Goal: Task Accomplishment & Management: Use online tool/utility

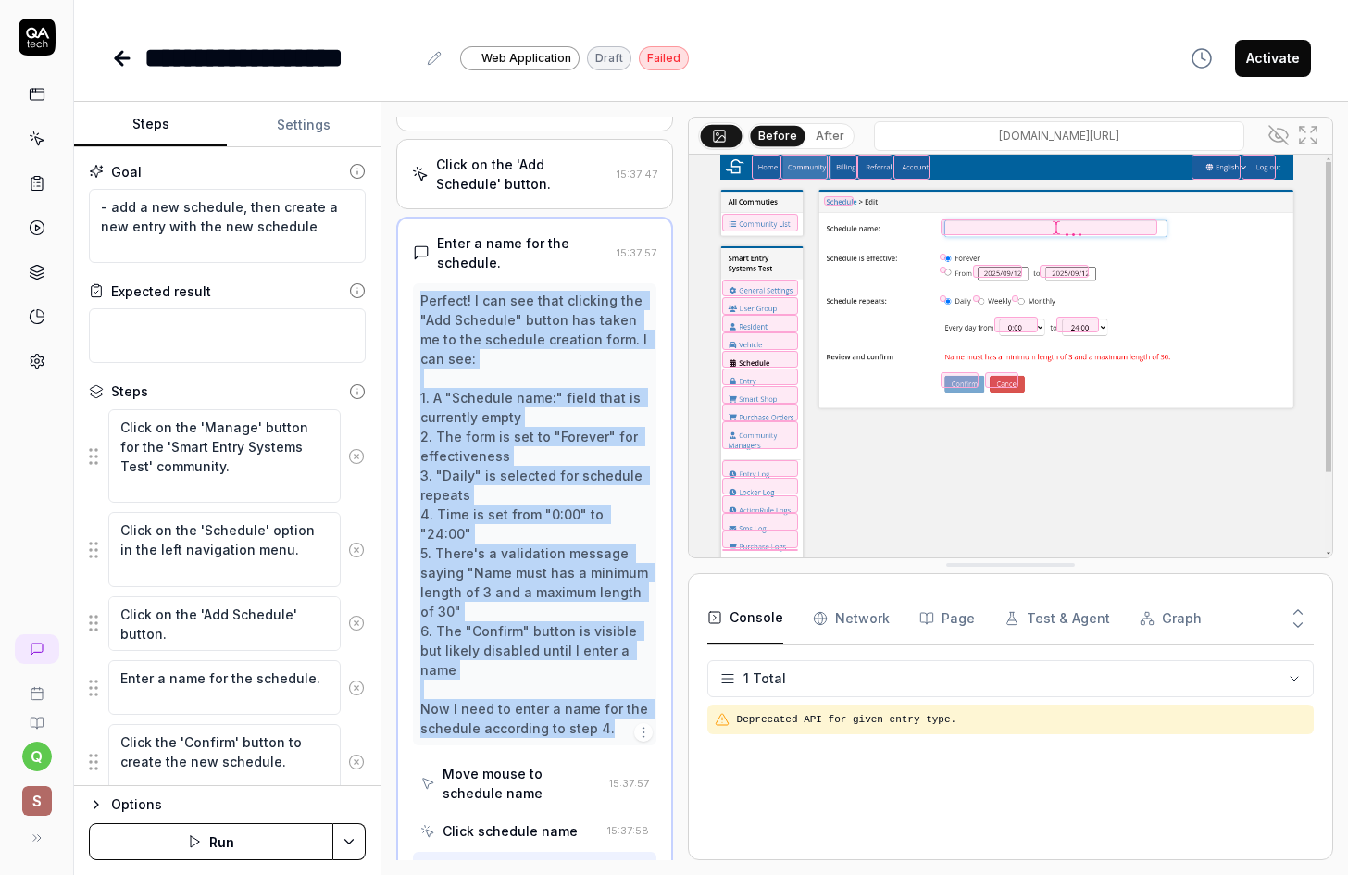
scroll to position [294, 0]
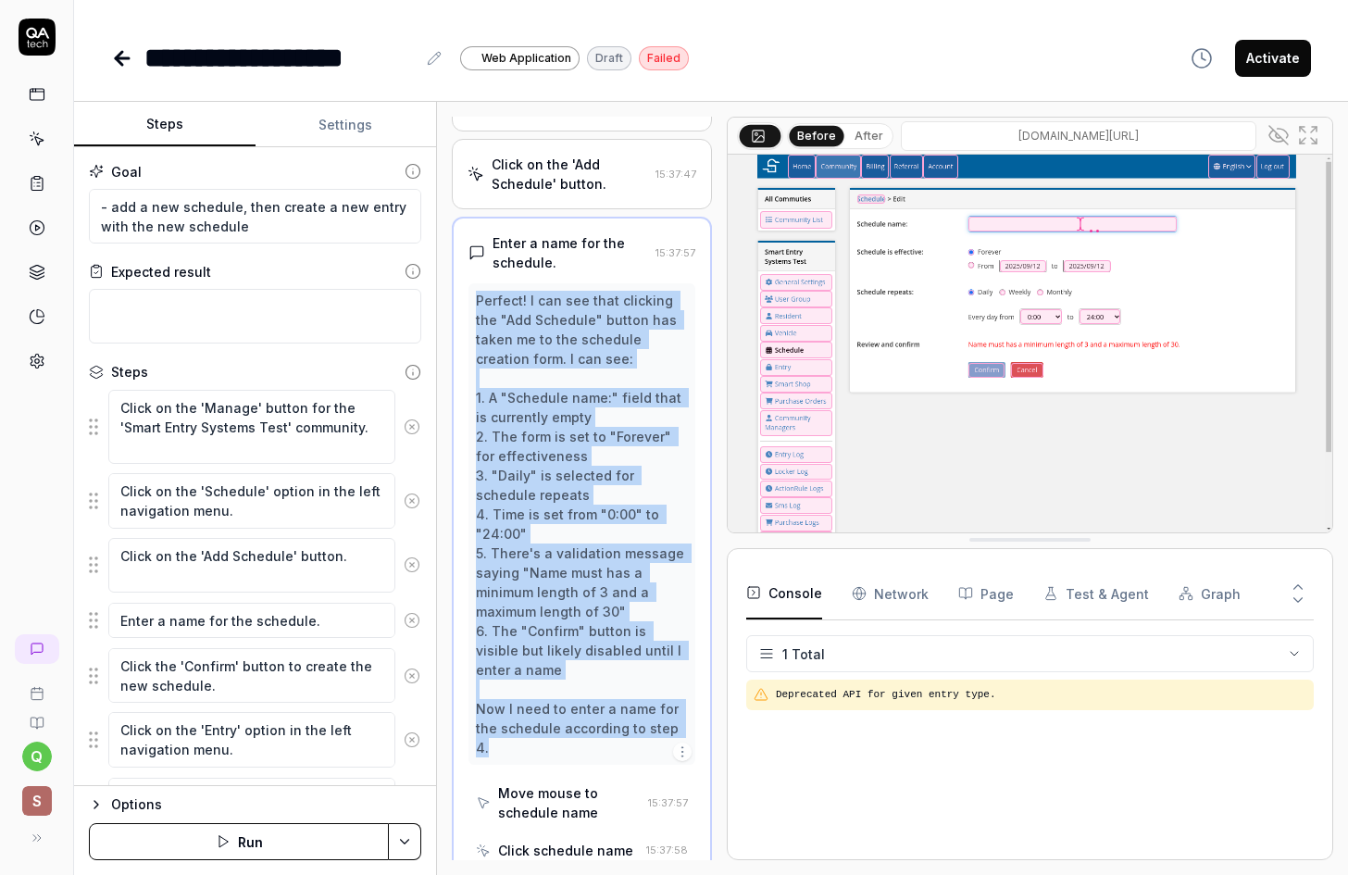
click at [439, 479] on div "Steps Settings Goal - add a new schedule, then create a new entry with the new …" at bounding box center [711, 488] width 1274 height 773
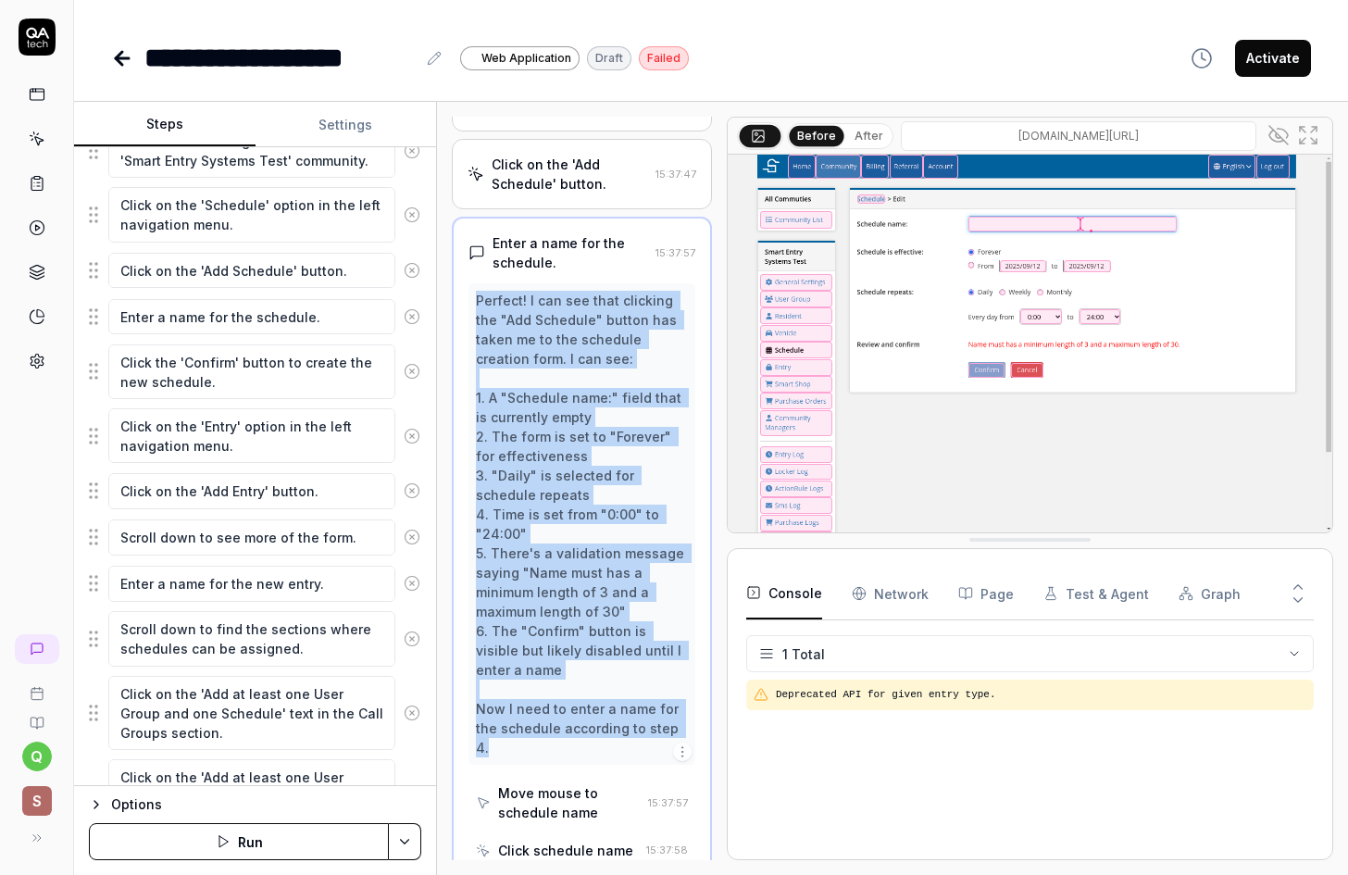
scroll to position [278, 0]
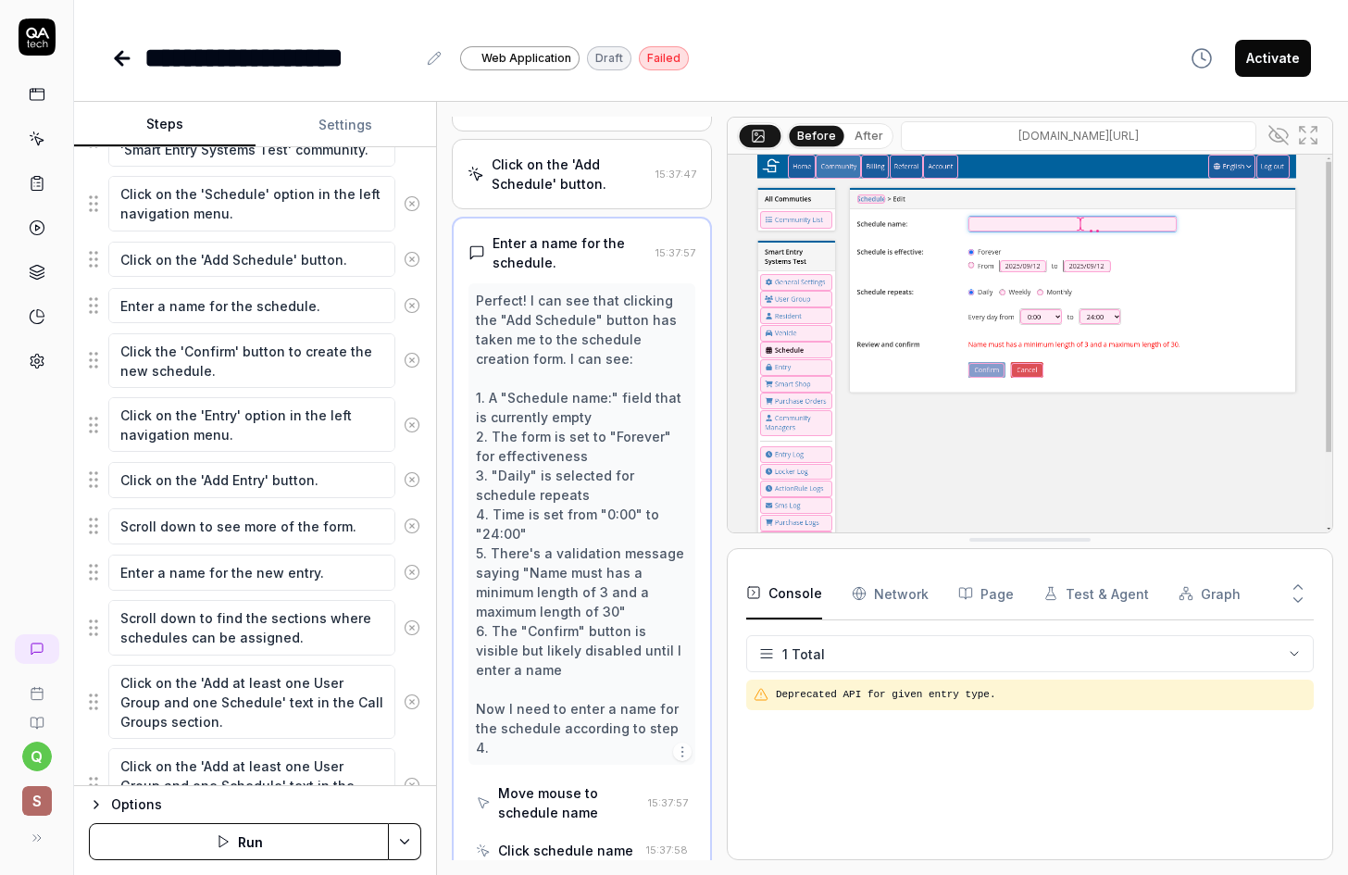
click at [733, 62] on div "**********" at bounding box center [711, 58] width 1200 height 42
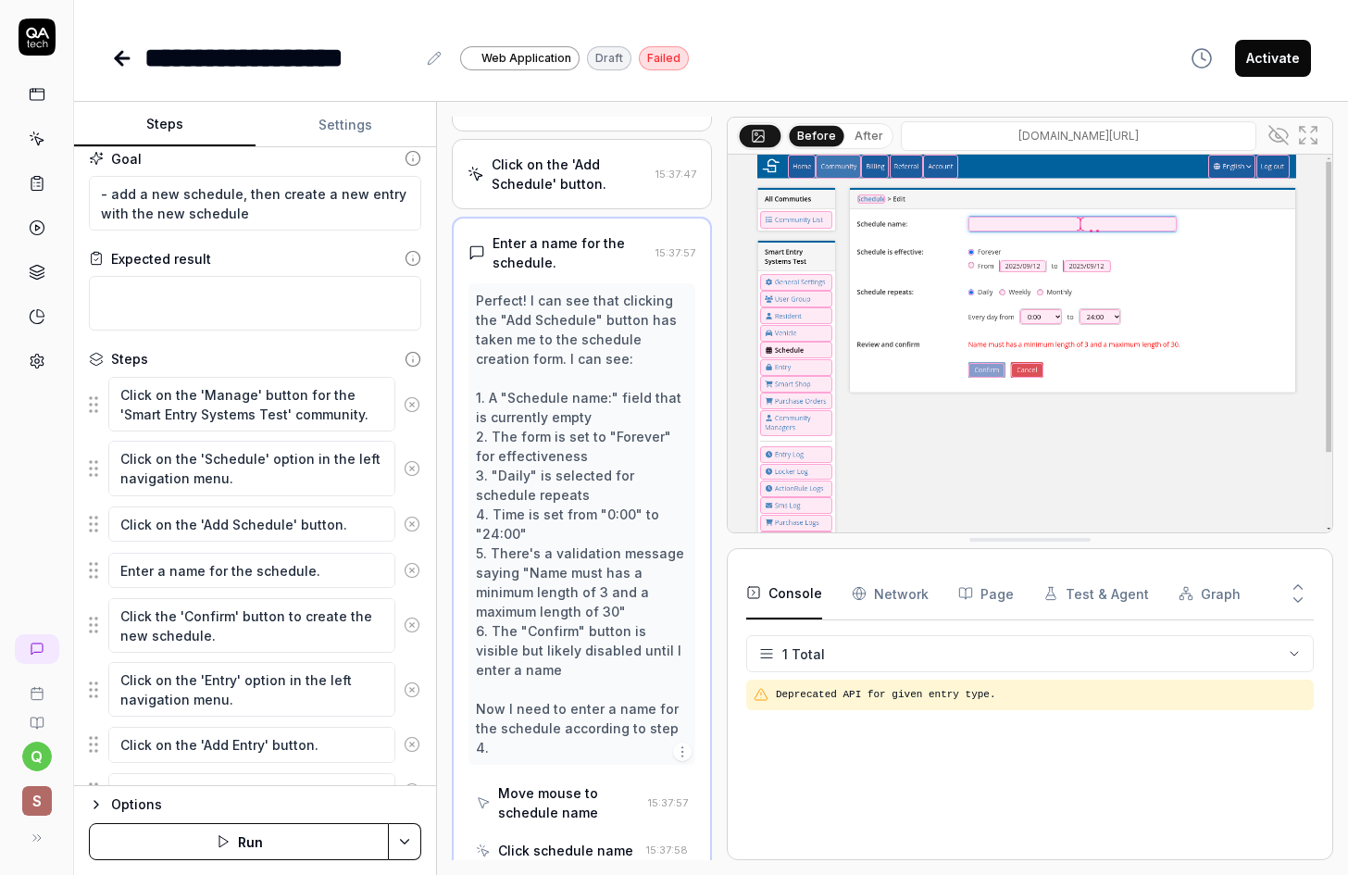
scroll to position [0, 0]
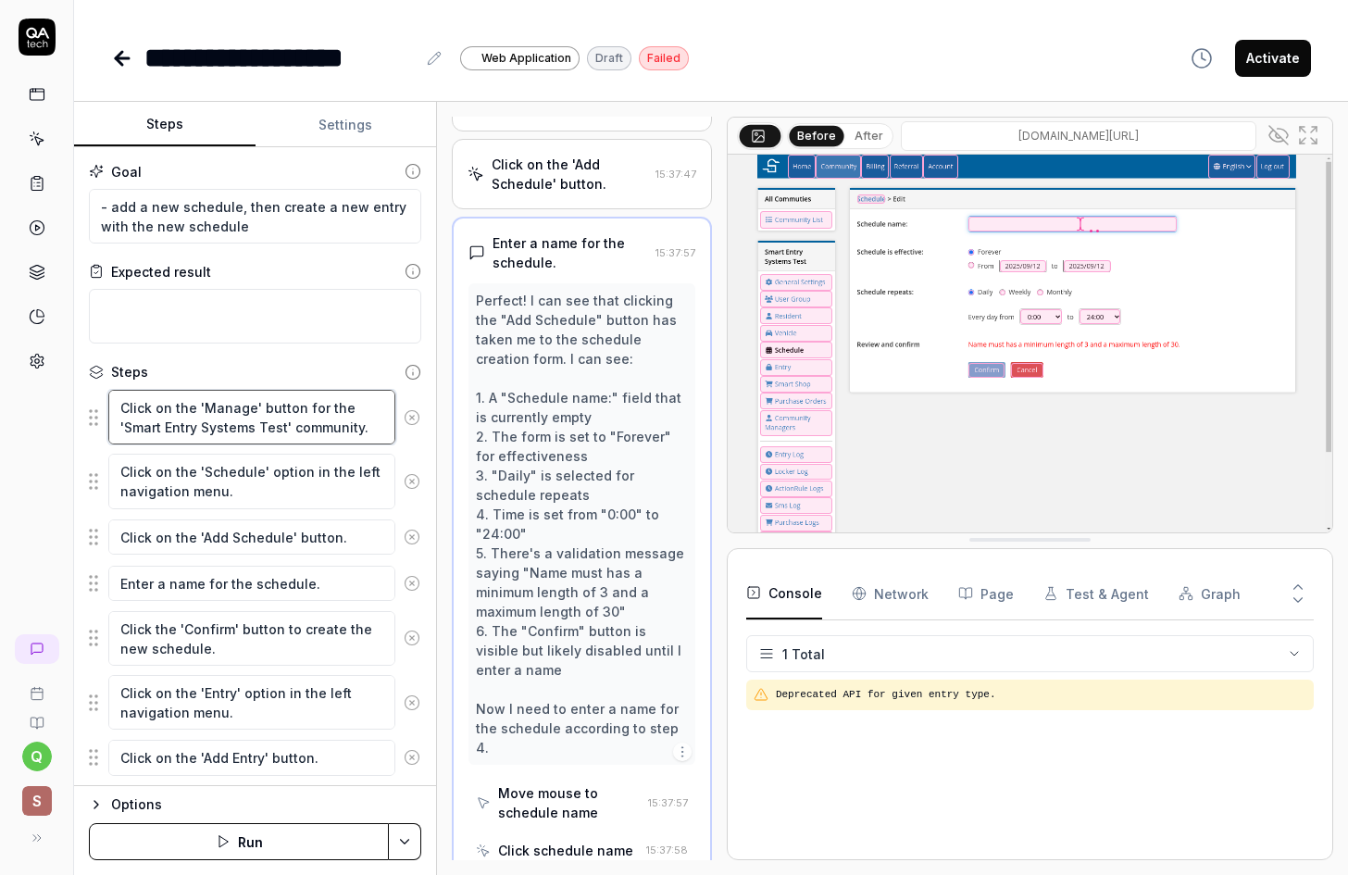
click at [269, 419] on textarea "Click on the 'Manage' button for the 'Smart Entry Systems Test' community." at bounding box center [251, 417] width 287 height 55
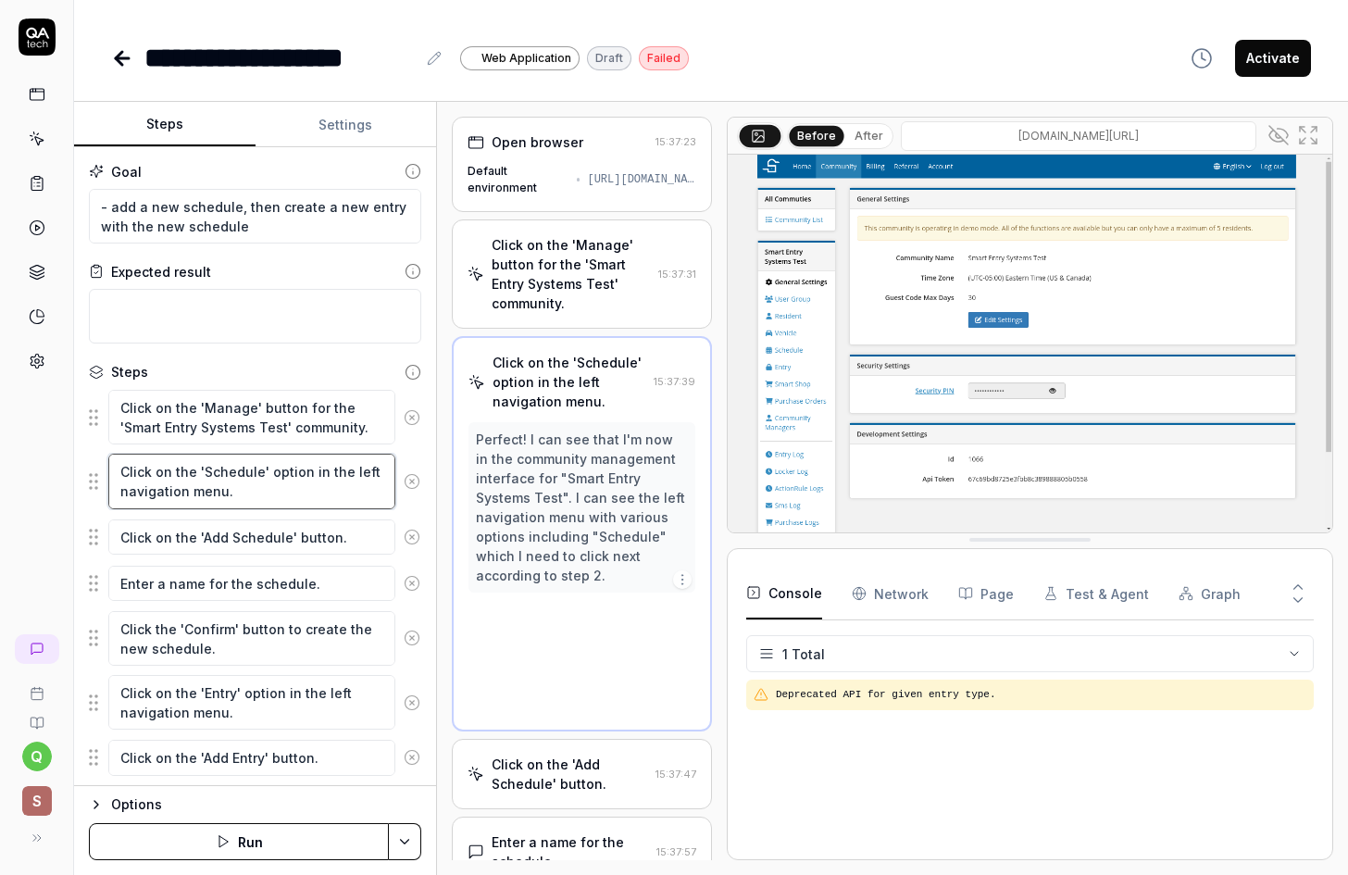
click at [267, 478] on textarea "Click on the 'Schedule' option in the left navigation menu." at bounding box center [251, 481] width 287 height 55
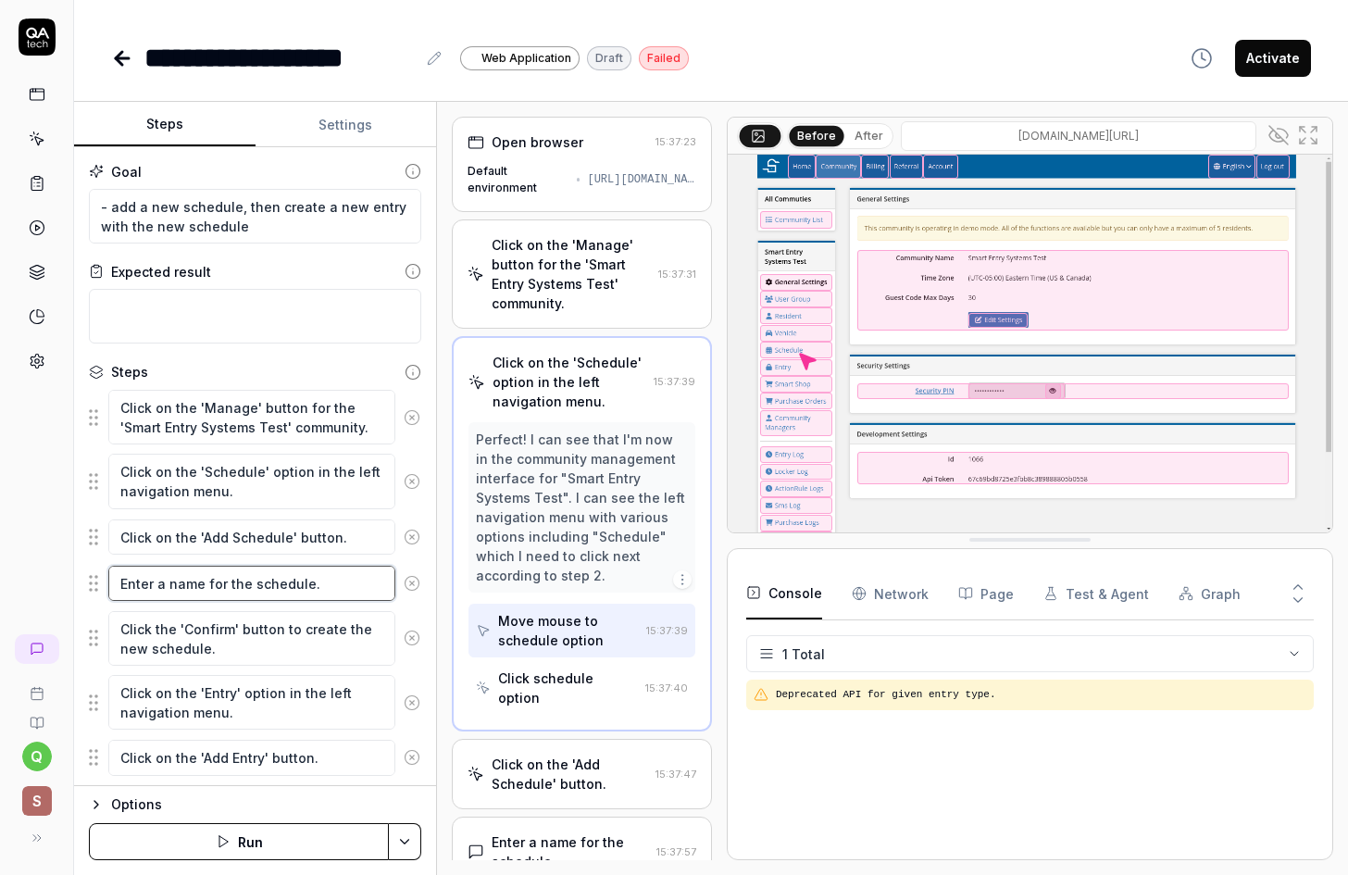
click at [245, 581] on textarea "Enter a name for the schedule." at bounding box center [251, 583] width 287 height 35
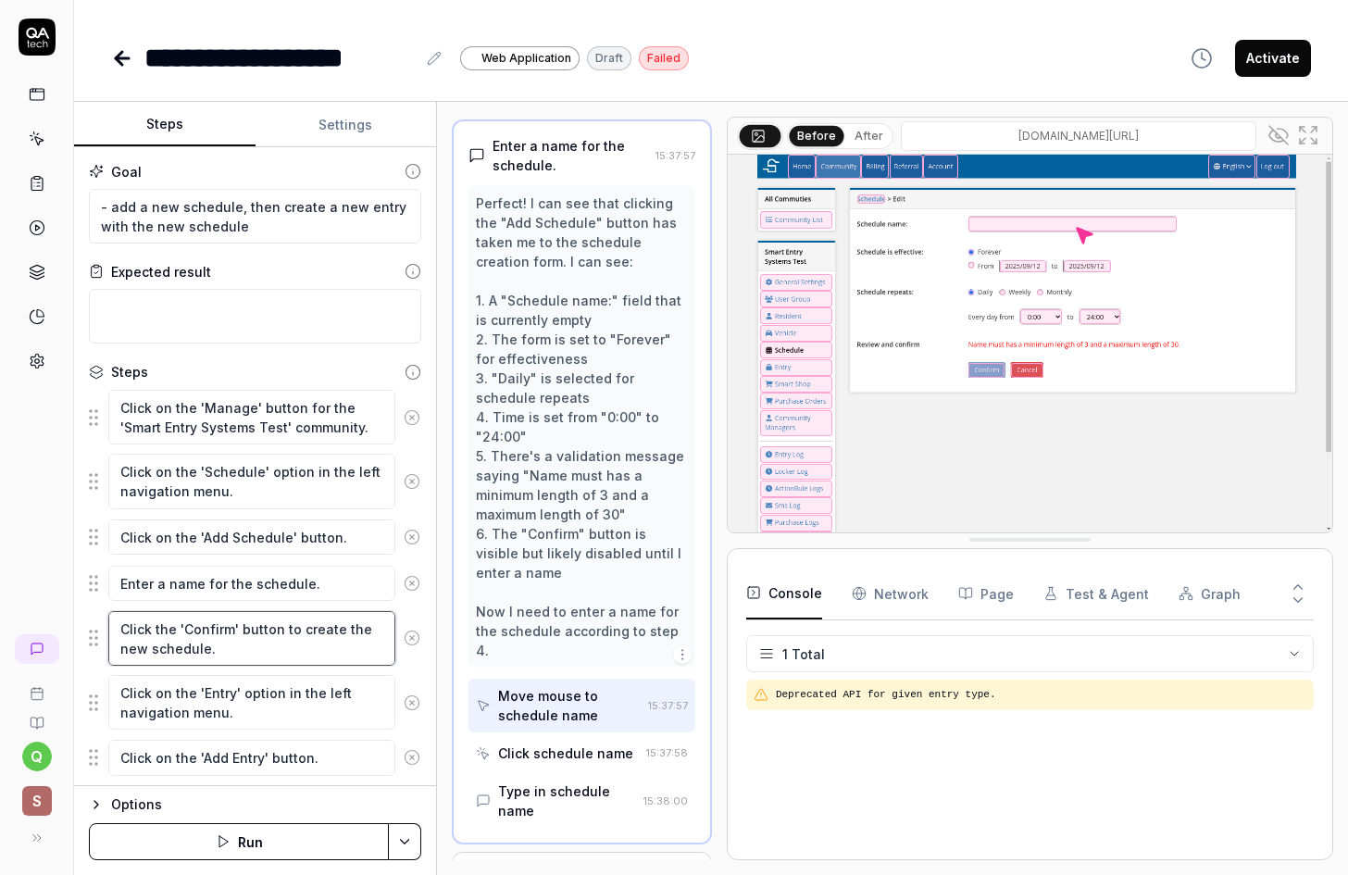
click at [246, 634] on textarea "Click the 'Confirm' button to create the new schedule." at bounding box center [251, 638] width 287 height 55
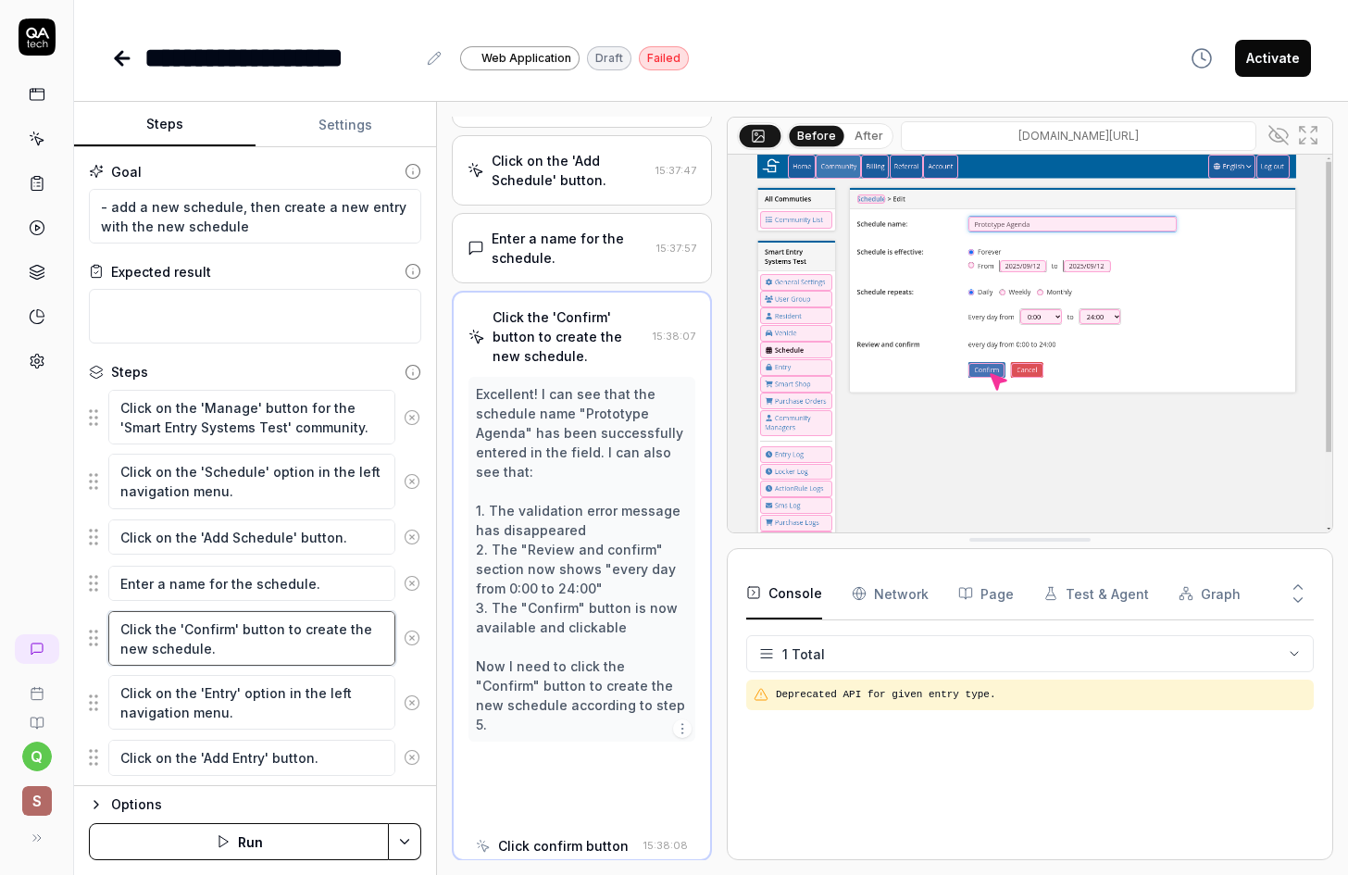
scroll to position [295, 0]
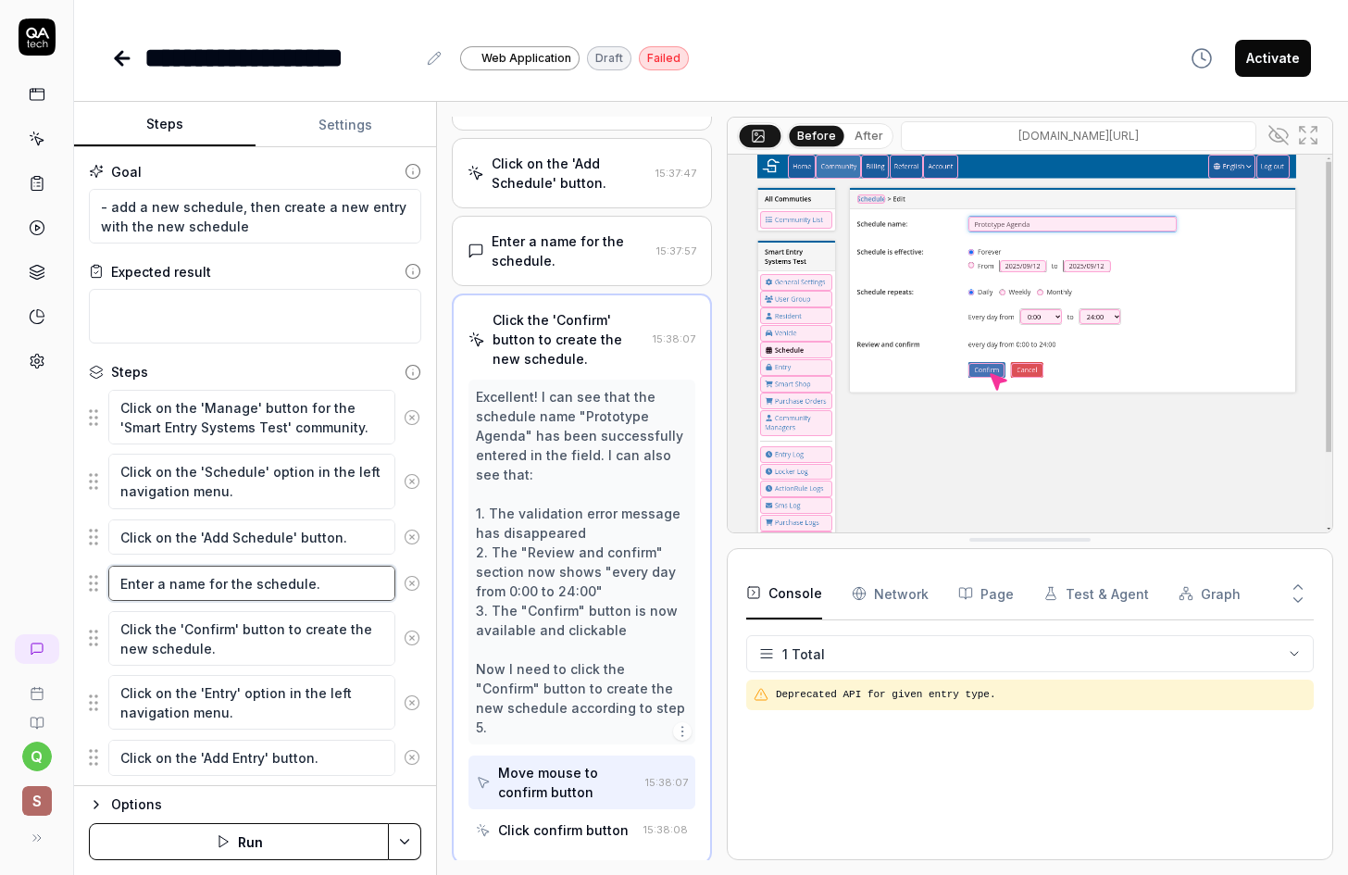
click at [127, 581] on textarea "Enter a name for the schedule." at bounding box center [251, 583] width 287 height 35
type textarea "*"
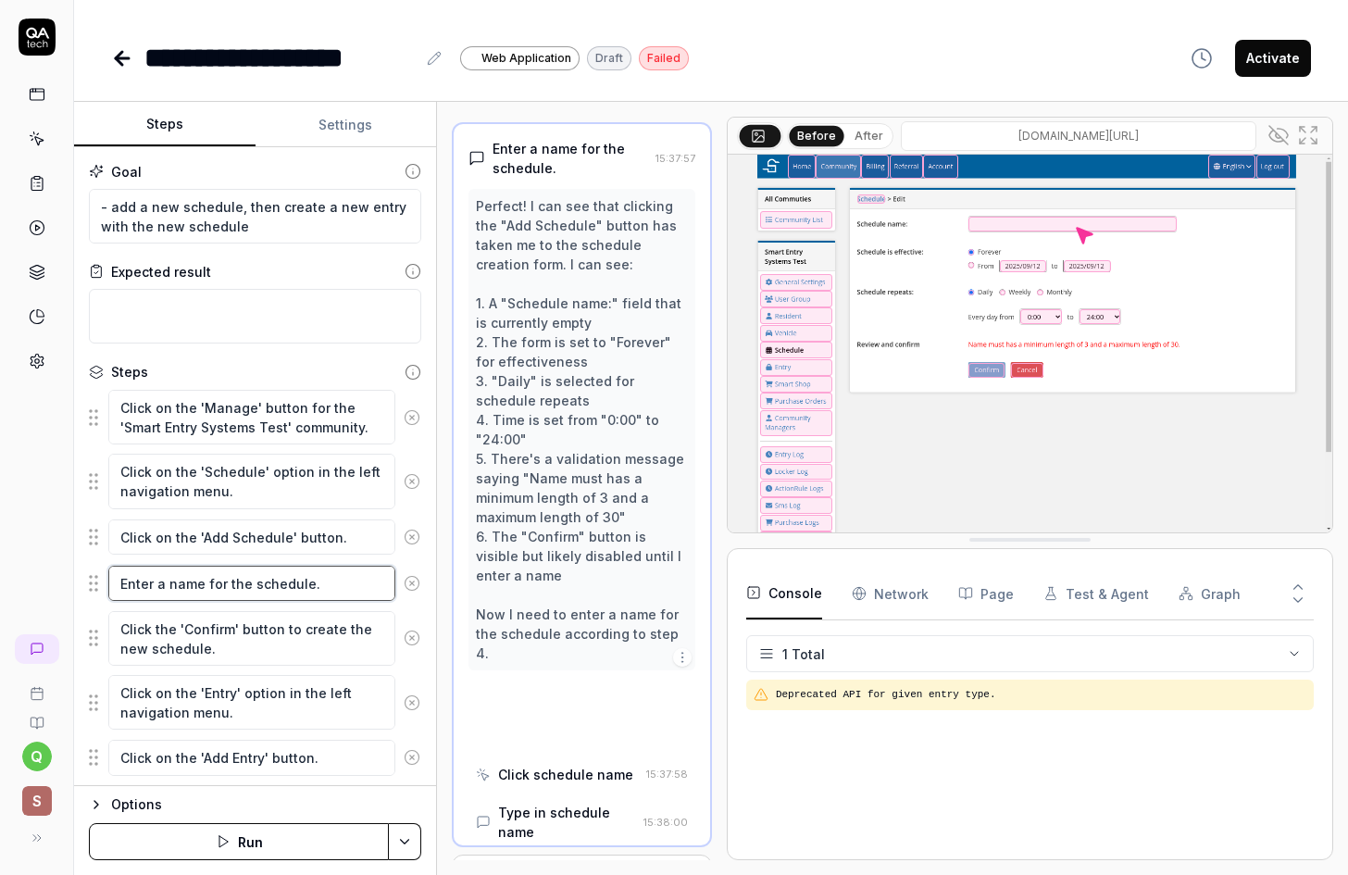
scroll to position [393, 0]
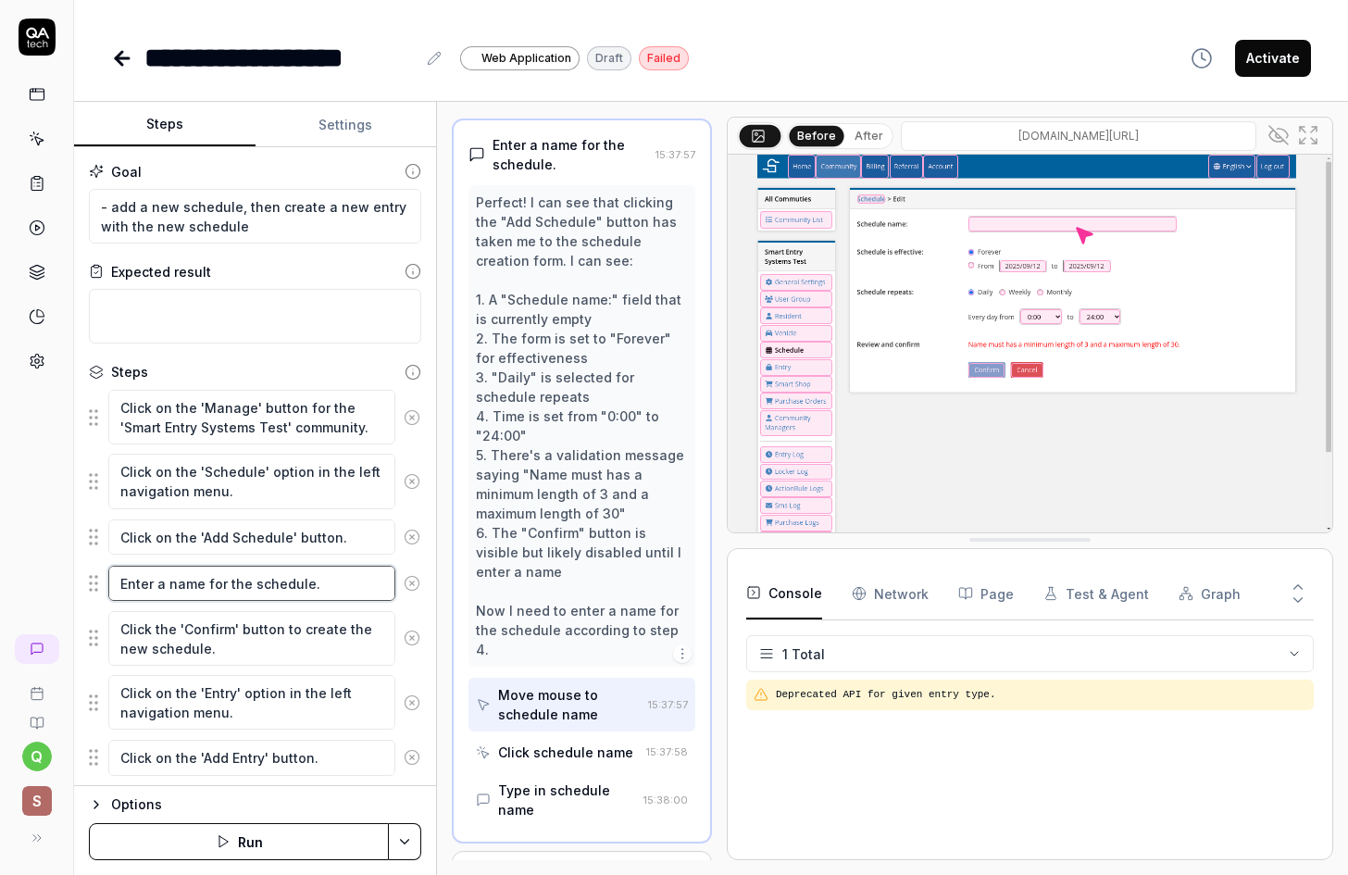
drag, startPoint x: 152, startPoint y: 580, endPoint x: 120, endPoint y: 590, distance: 33.1
click at [120, 590] on textarea "Enter a name for the schedule." at bounding box center [251, 583] width 287 height 35
type textarea "i a name for the schedule."
type textarea "*"
type textarea "i a name for the schedule."
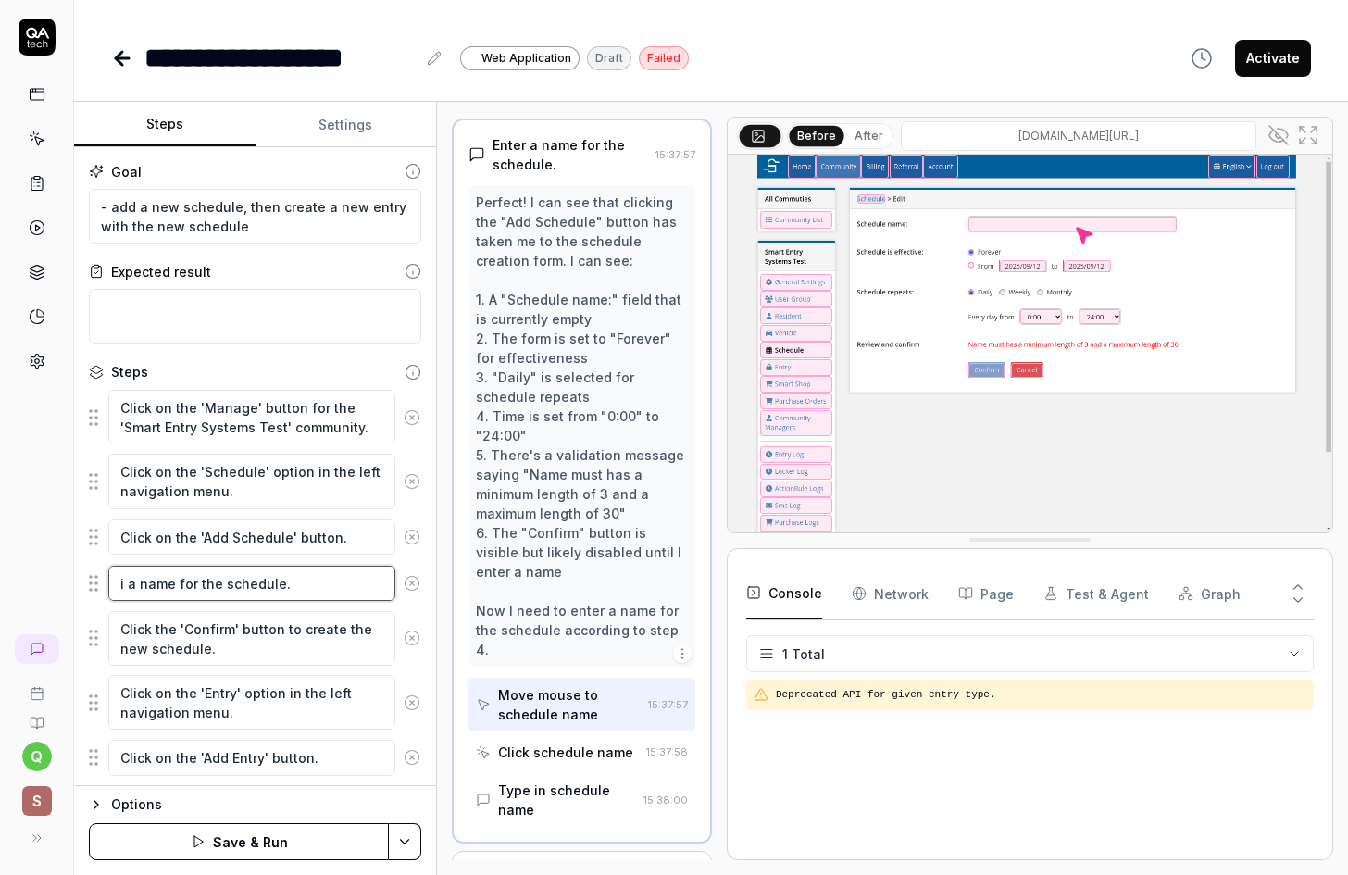
type textarea "*"
type textarea "i p a name for the schedule."
type textarea "*"
type textarea "i pu a name for the schedule."
type textarea "*"
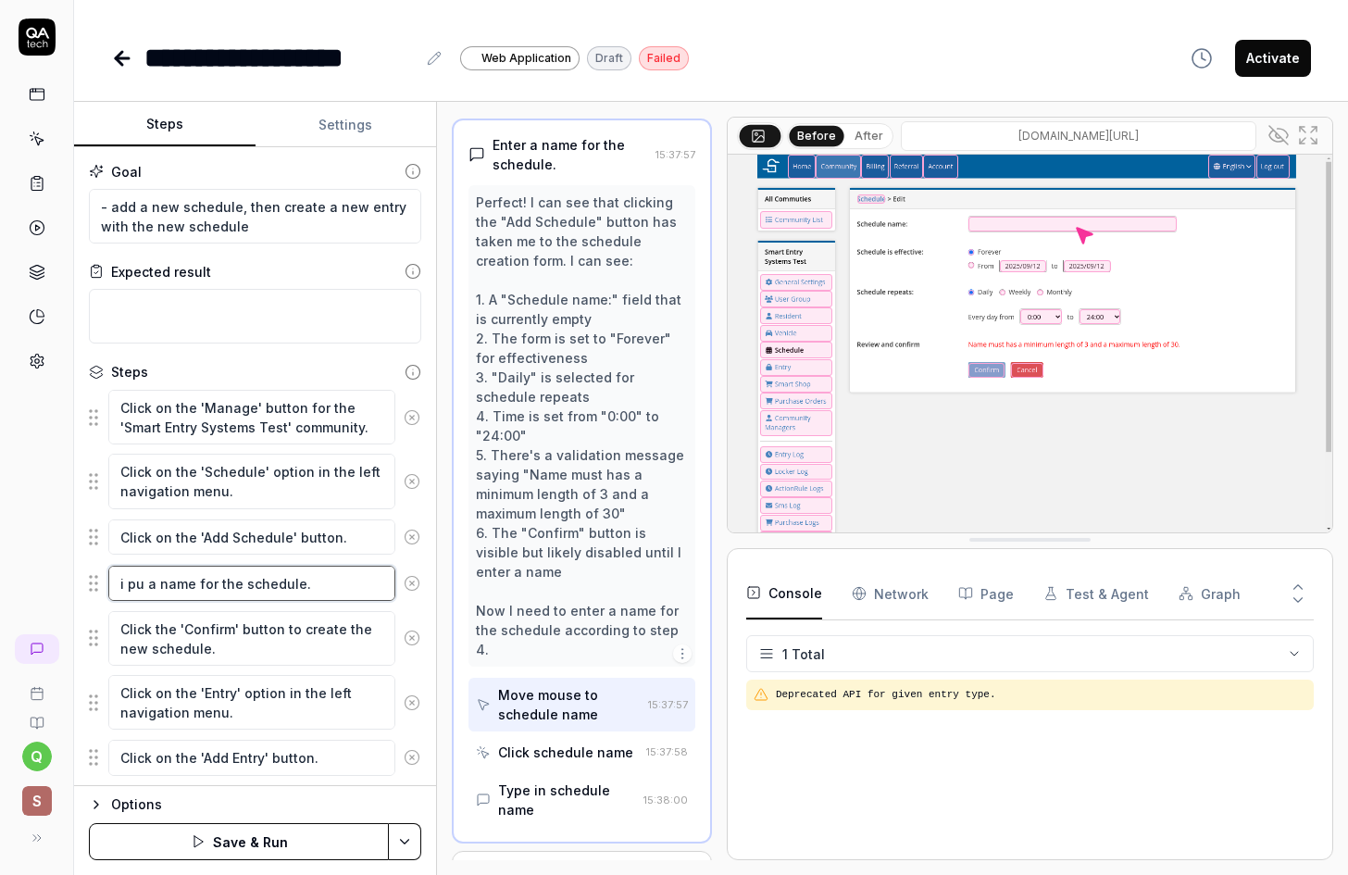
type textarea "i put a name for the schedule."
type textarea "*"
type textarea "i pu a name for the schedule."
type textarea "*"
type textarea "i p a name for the schedule."
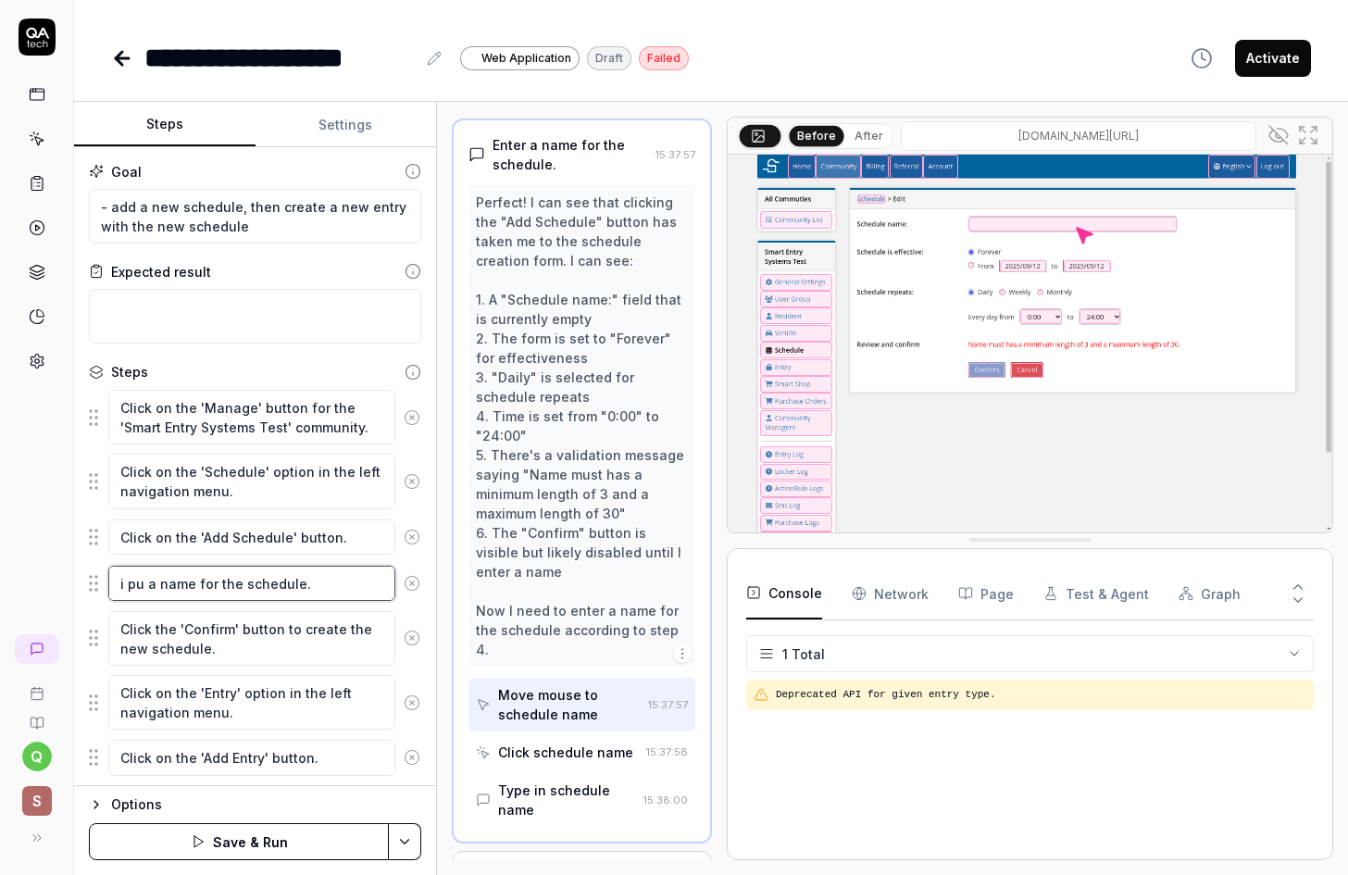
type textarea "*"
type textarea "i a name for the schedule."
type textarea "*"
type textarea "i a name for the schedule."
type textarea "*"
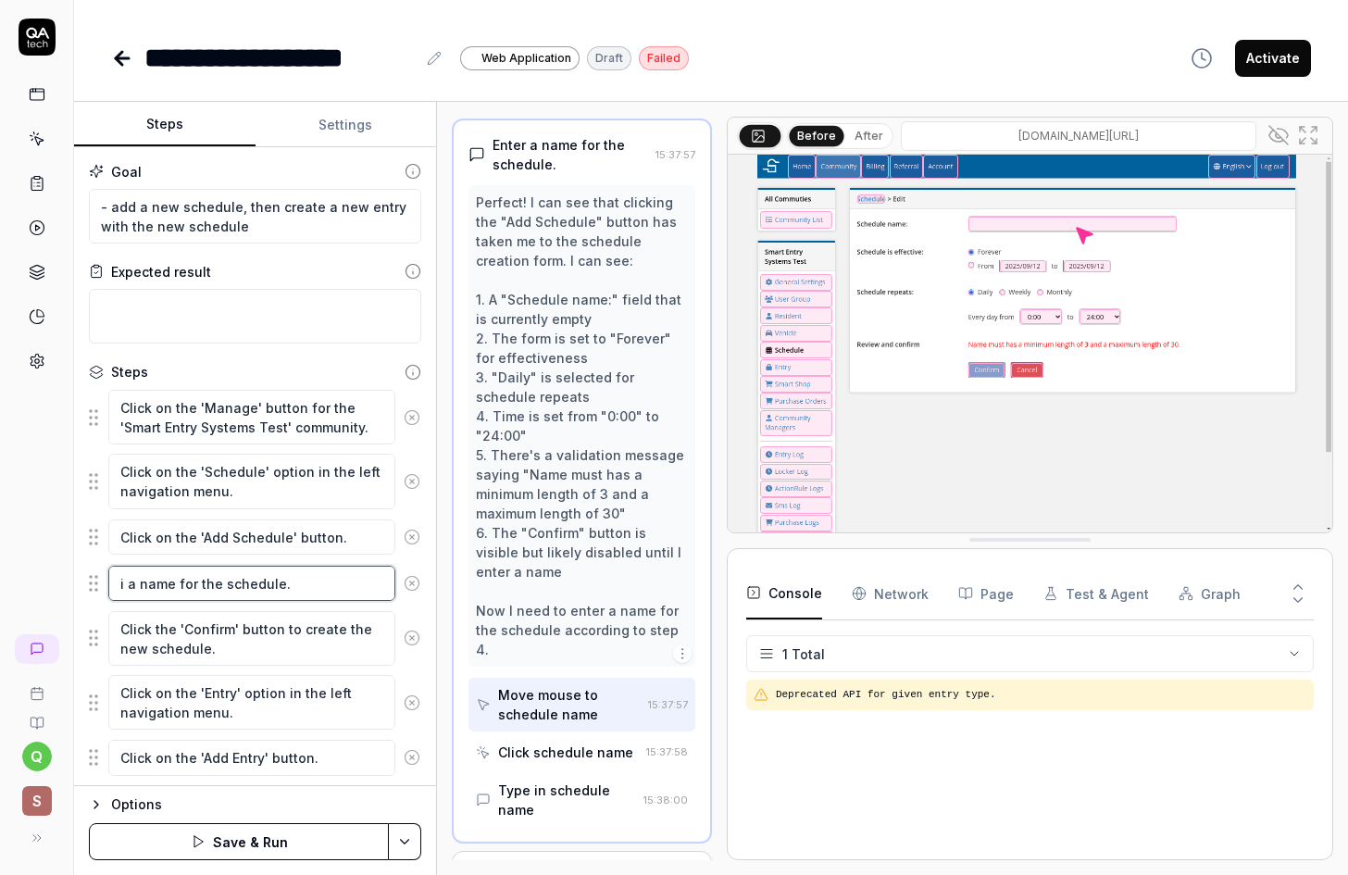
type textarea "in a name for the schedule."
type textarea "*"
type textarea "inp a name for the schedule."
type textarea "*"
type textarea "inpu a name for the schedule."
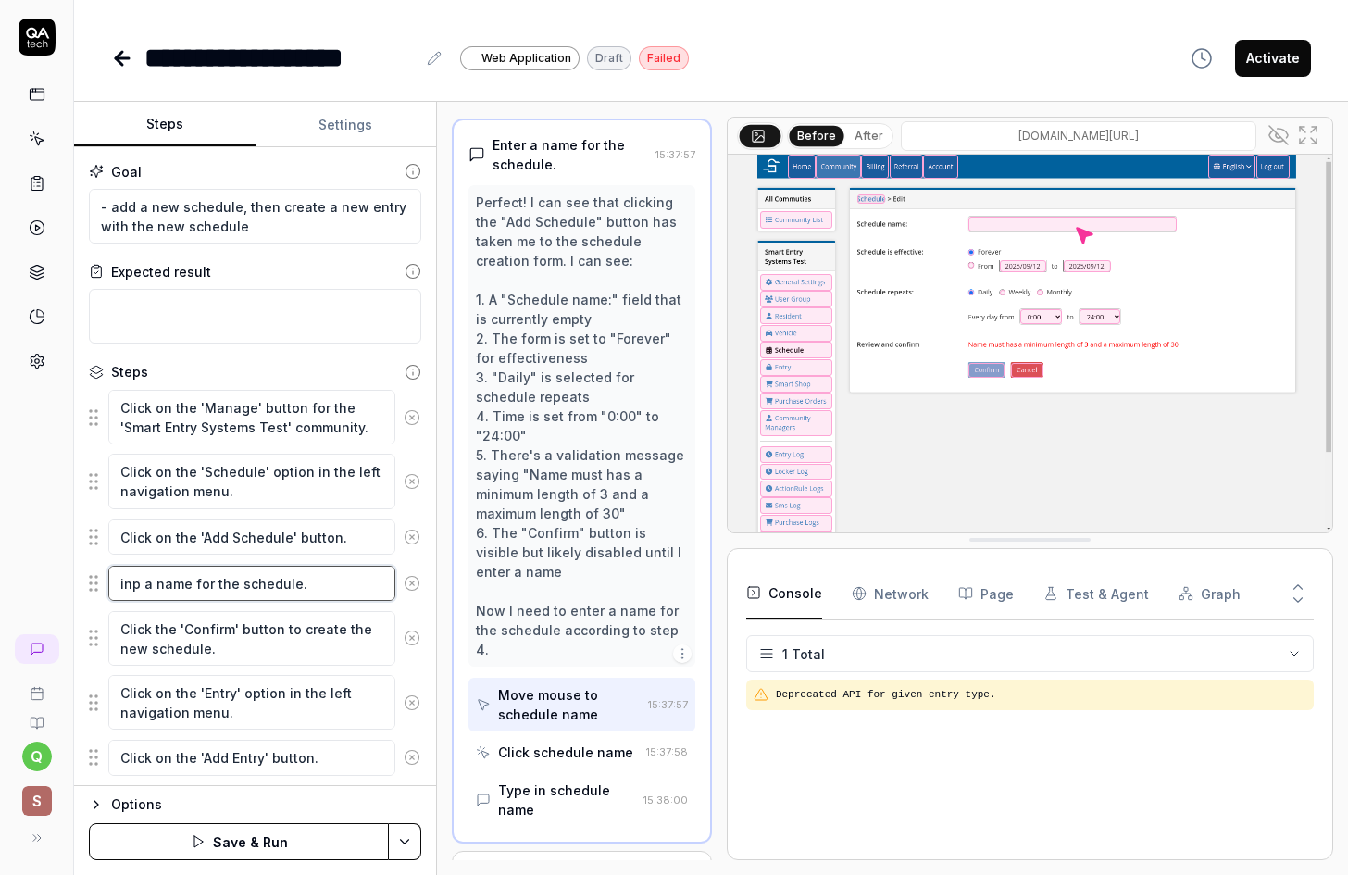
type textarea "*"
type textarea "input a name for the schedule."
type textarea "*"
type textarea "input a name for the schedule."
click at [238, 418] on textarea "Click on the 'Manage' button for the 'Smart Entry Systems Test' community." at bounding box center [251, 417] width 287 height 55
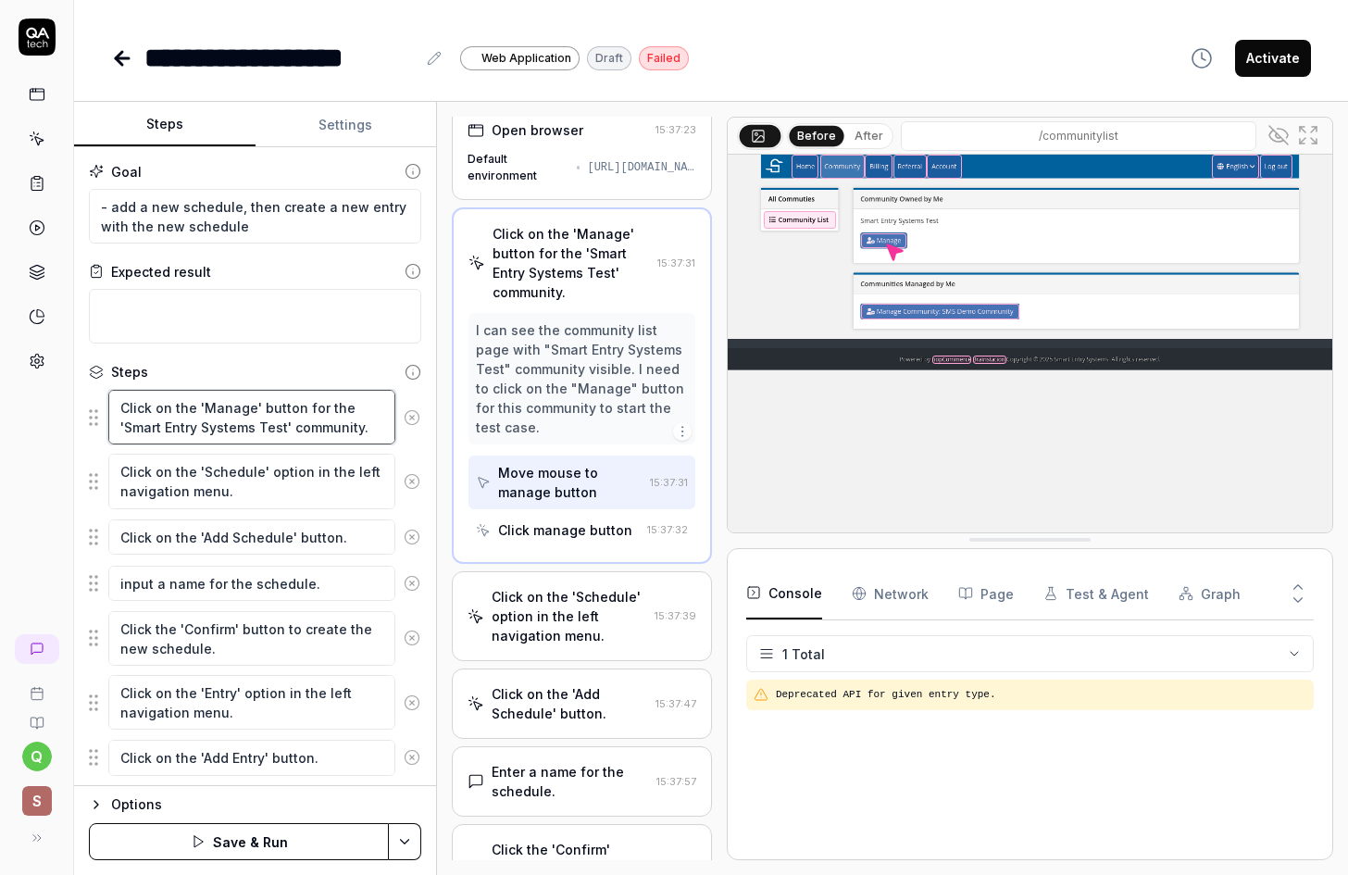
scroll to position [0, 0]
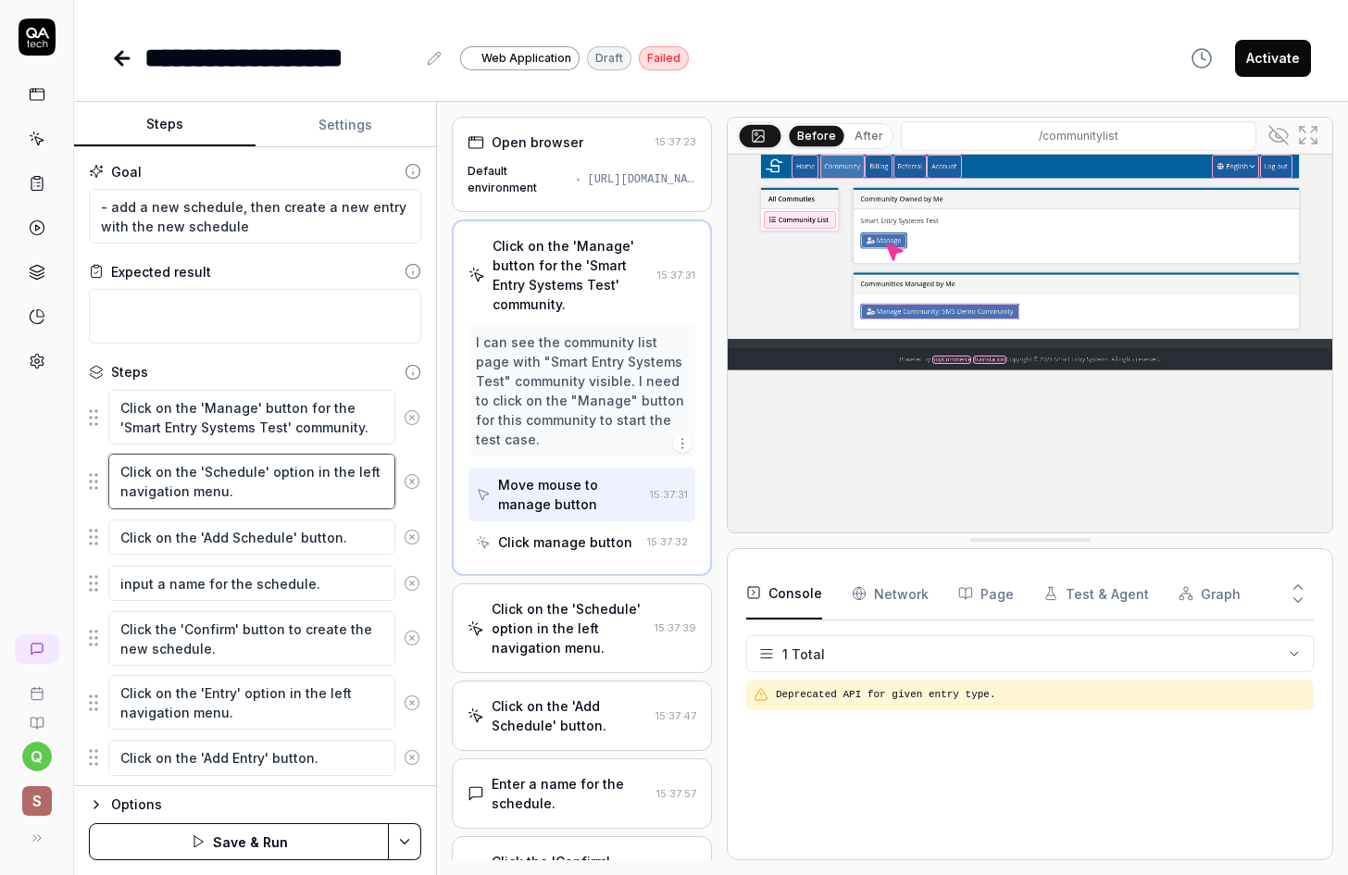
click at [225, 488] on textarea "Click on the 'Schedule' option in the left navigation menu." at bounding box center [251, 481] width 287 height 55
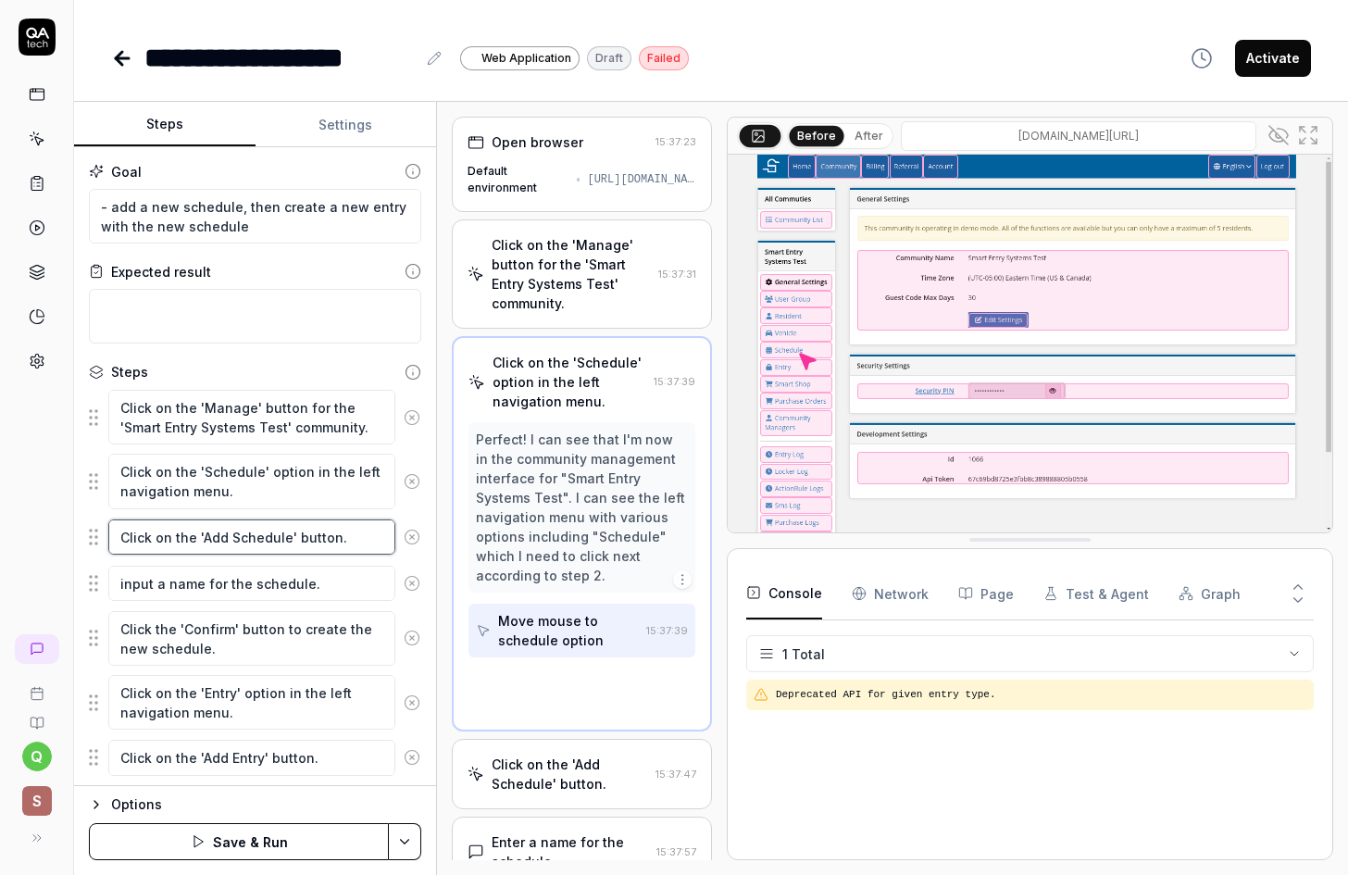
click at [246, 545] on textarea "Click on the 'Add Schedule' button." at bounding box center [251, 536] width 287 height 35
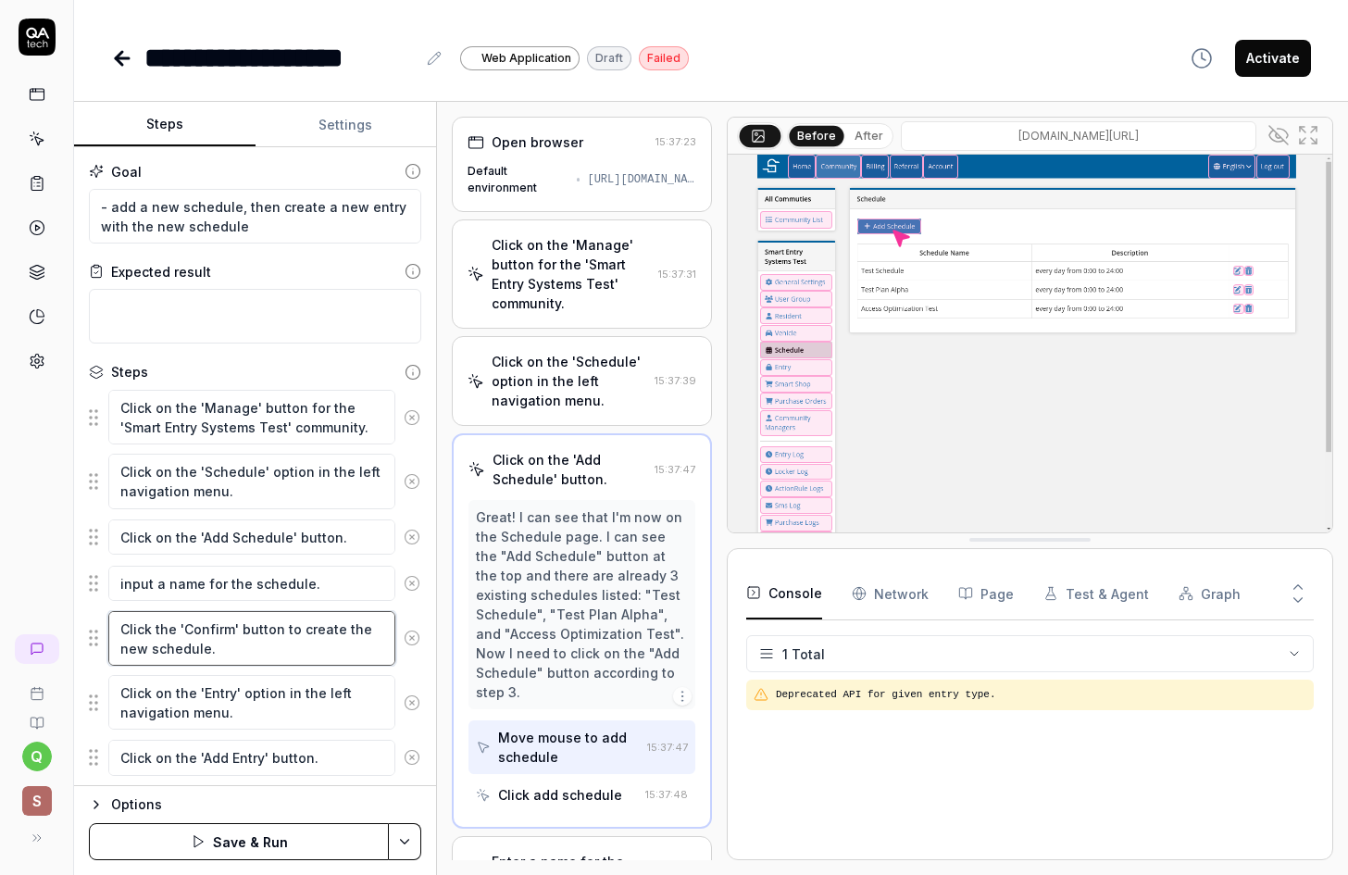
click at [272, 621] on textarea "Click the 'Confirm' button to create the new schedule." at bounding box center [251, 638] width 287 height 55
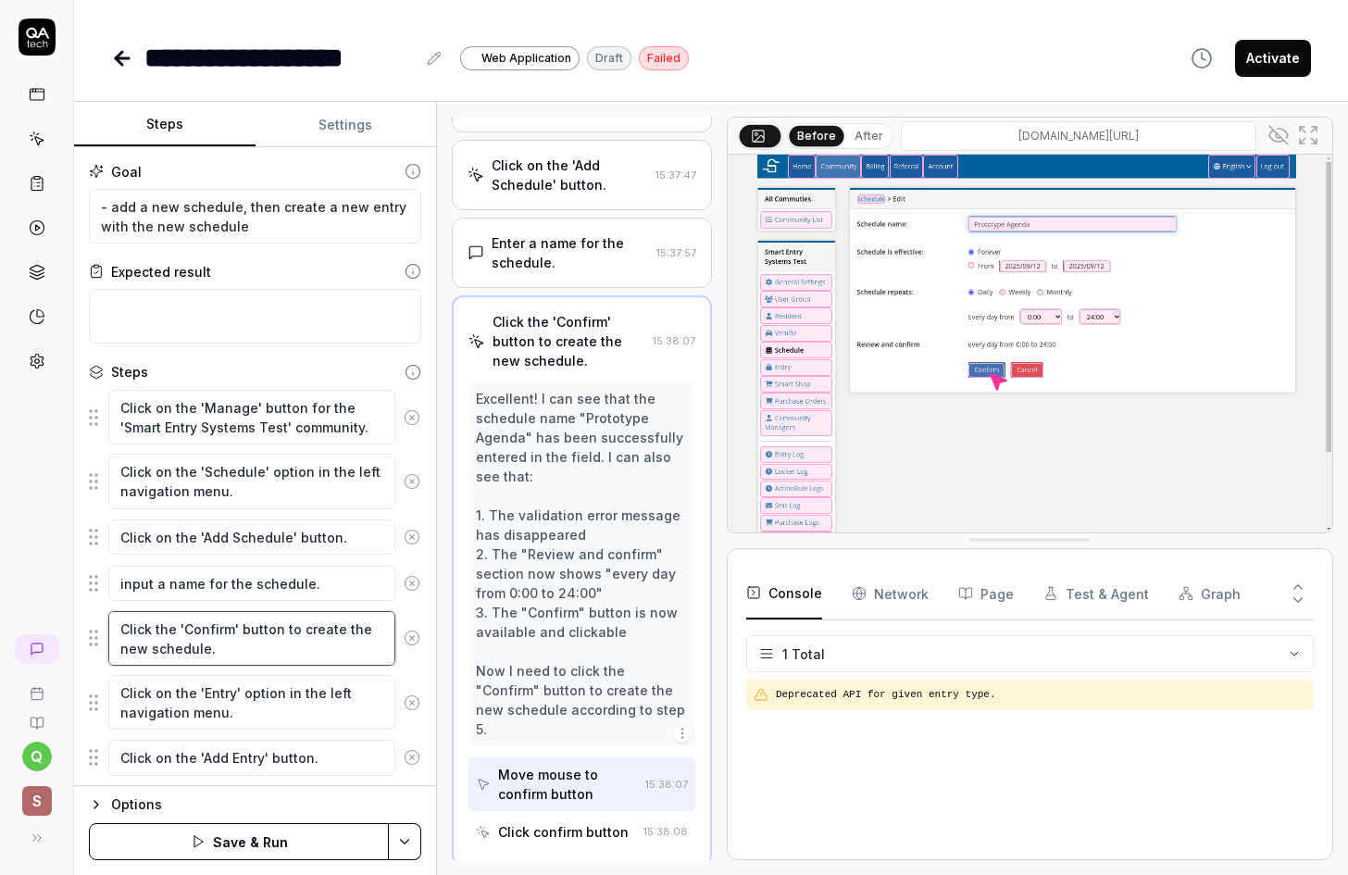
scroll to position [295, 0]
click at [345, 642] on textarea "Click the 'Confirm' button to create the new schedule." at bounding box center [251, 638] width 287 height 55
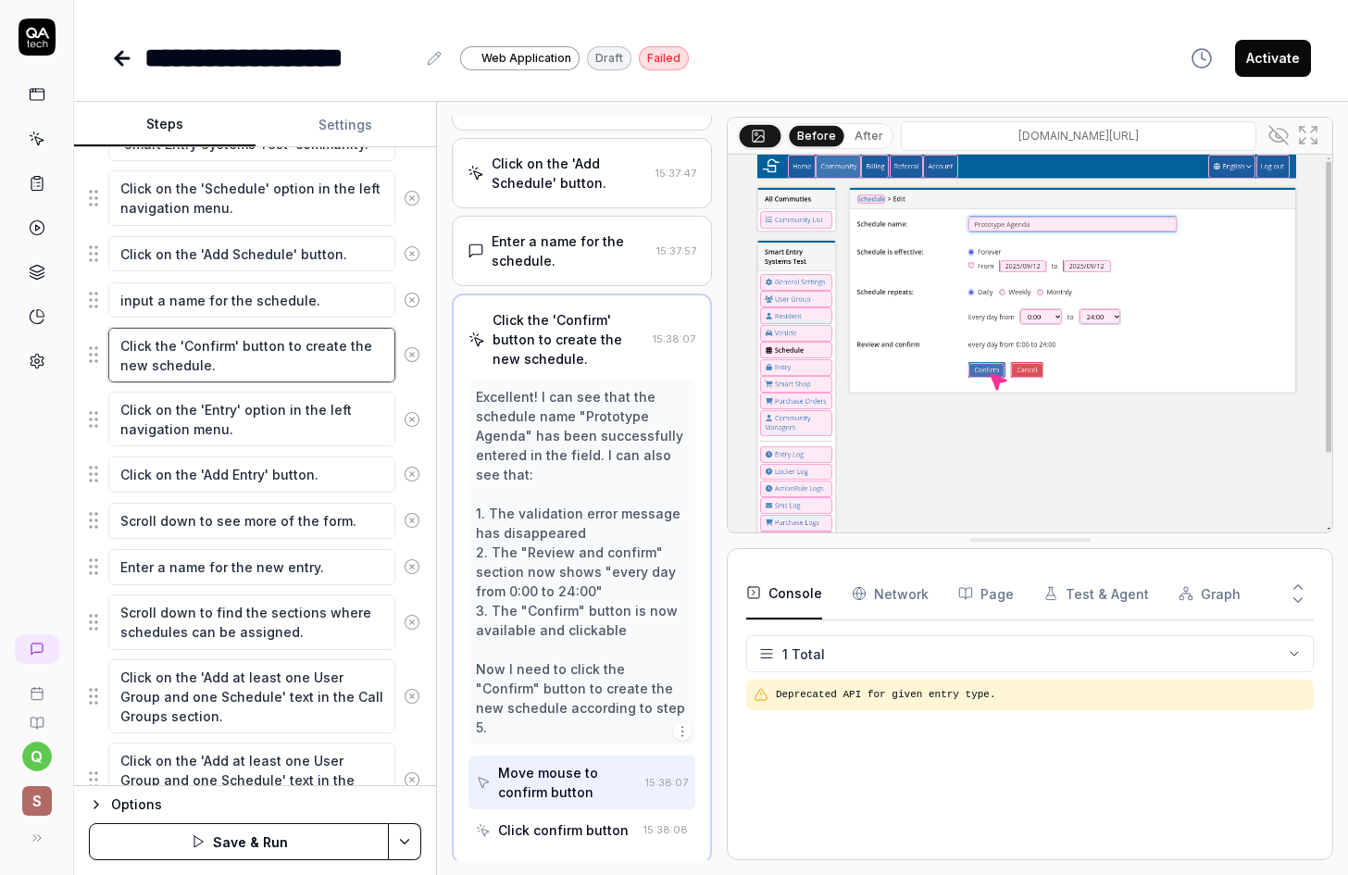
scroll to position [364, 0]
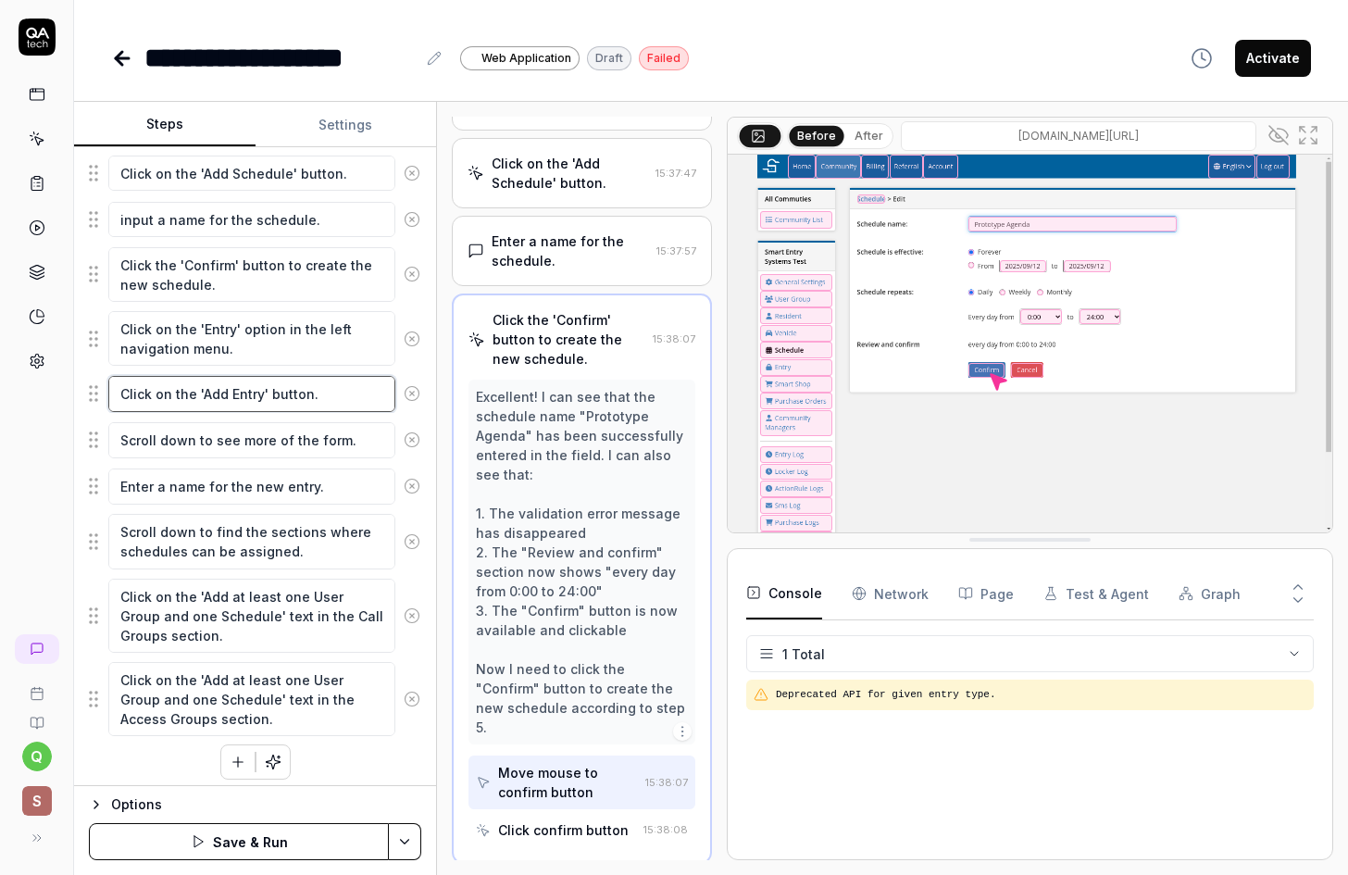
click at [325, 394] on textarea "Click on the 'Add Entry' button." at bounding box center [251, 393] width 287 height 35
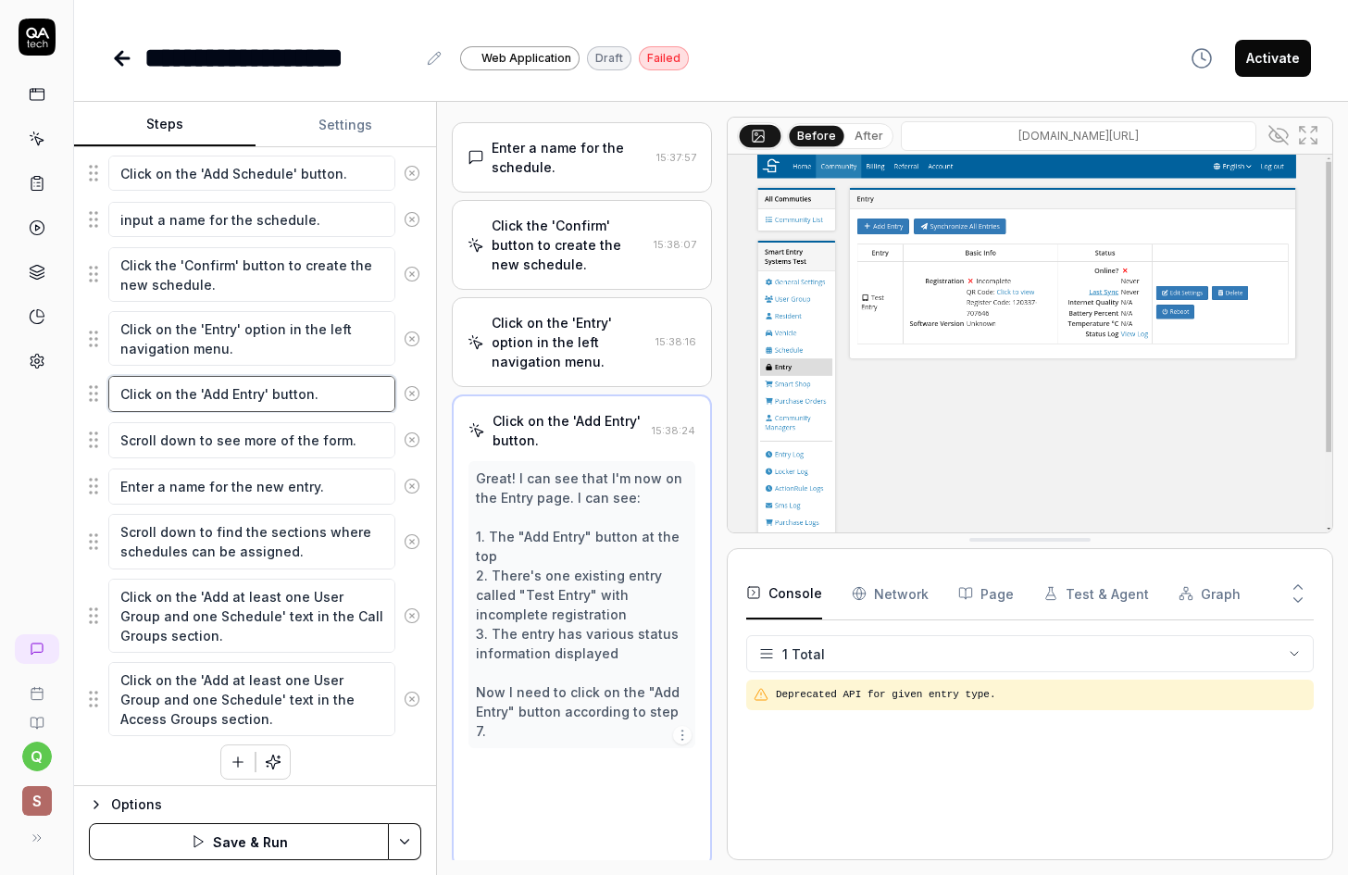
scroll to position [391, 0]
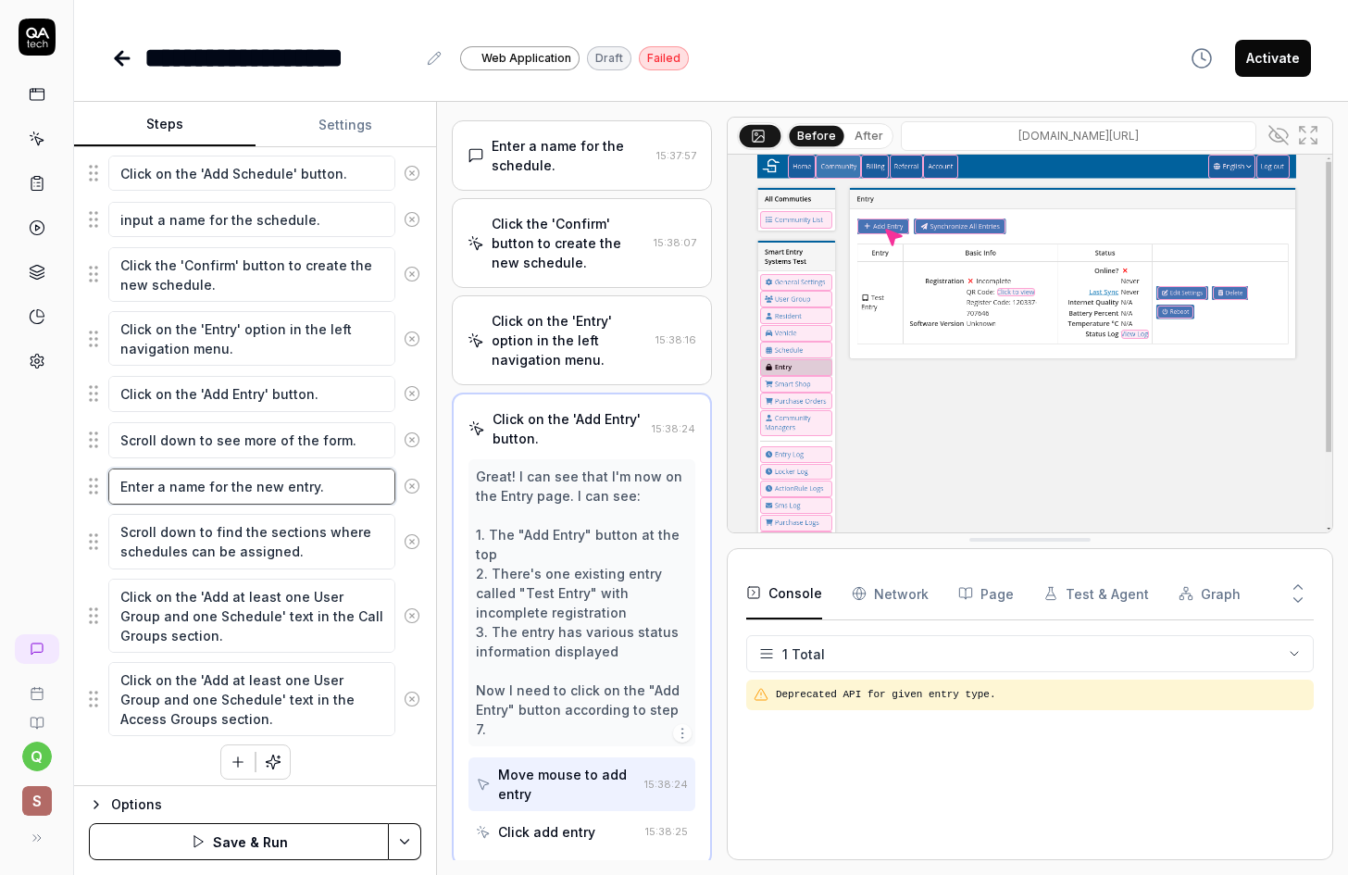
click at [324, 482] on textarea "Enter a name for the new entry." at bounding box center [251, 486] width 287 height 35
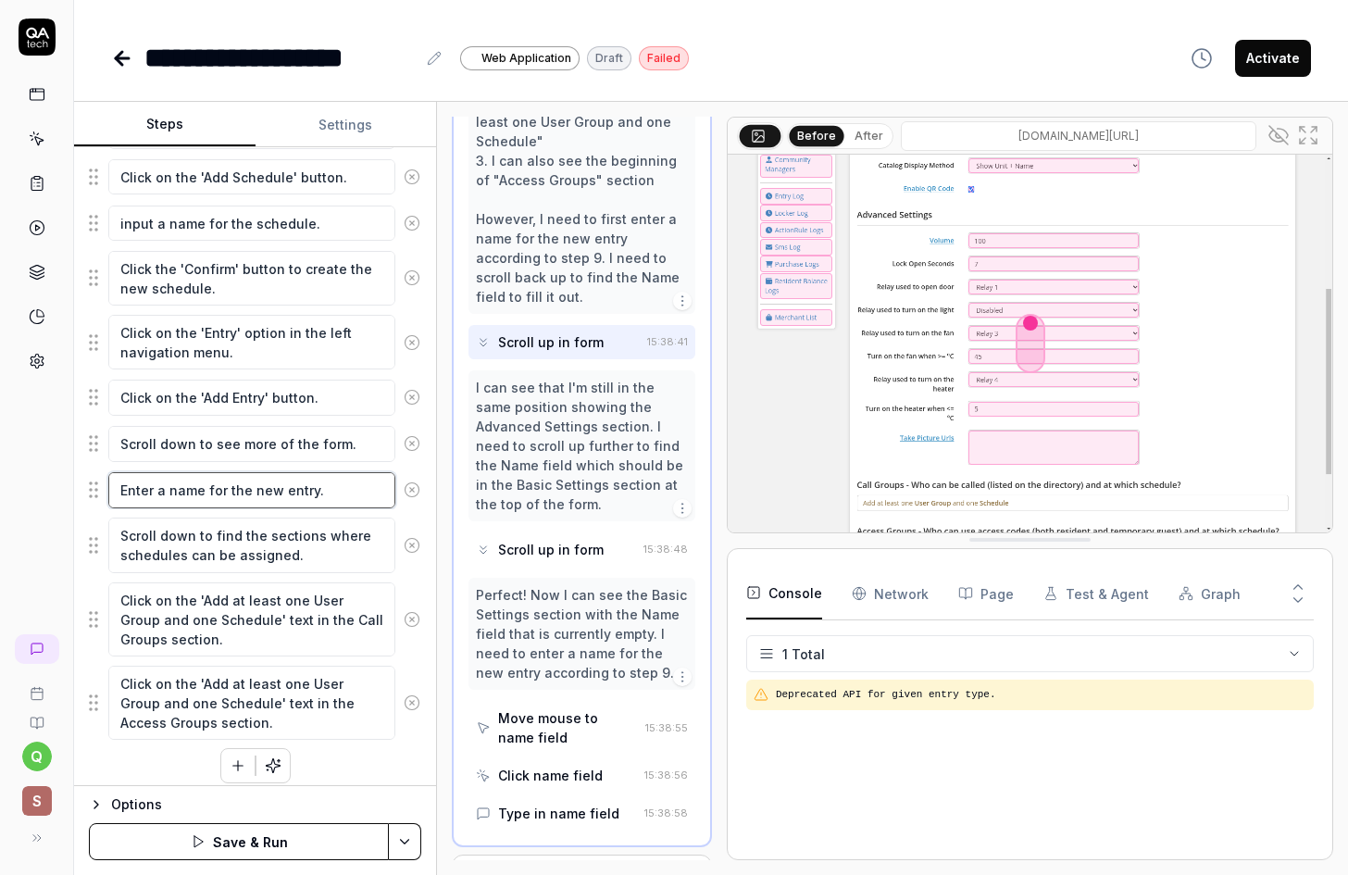
scroll to position [364, 0]
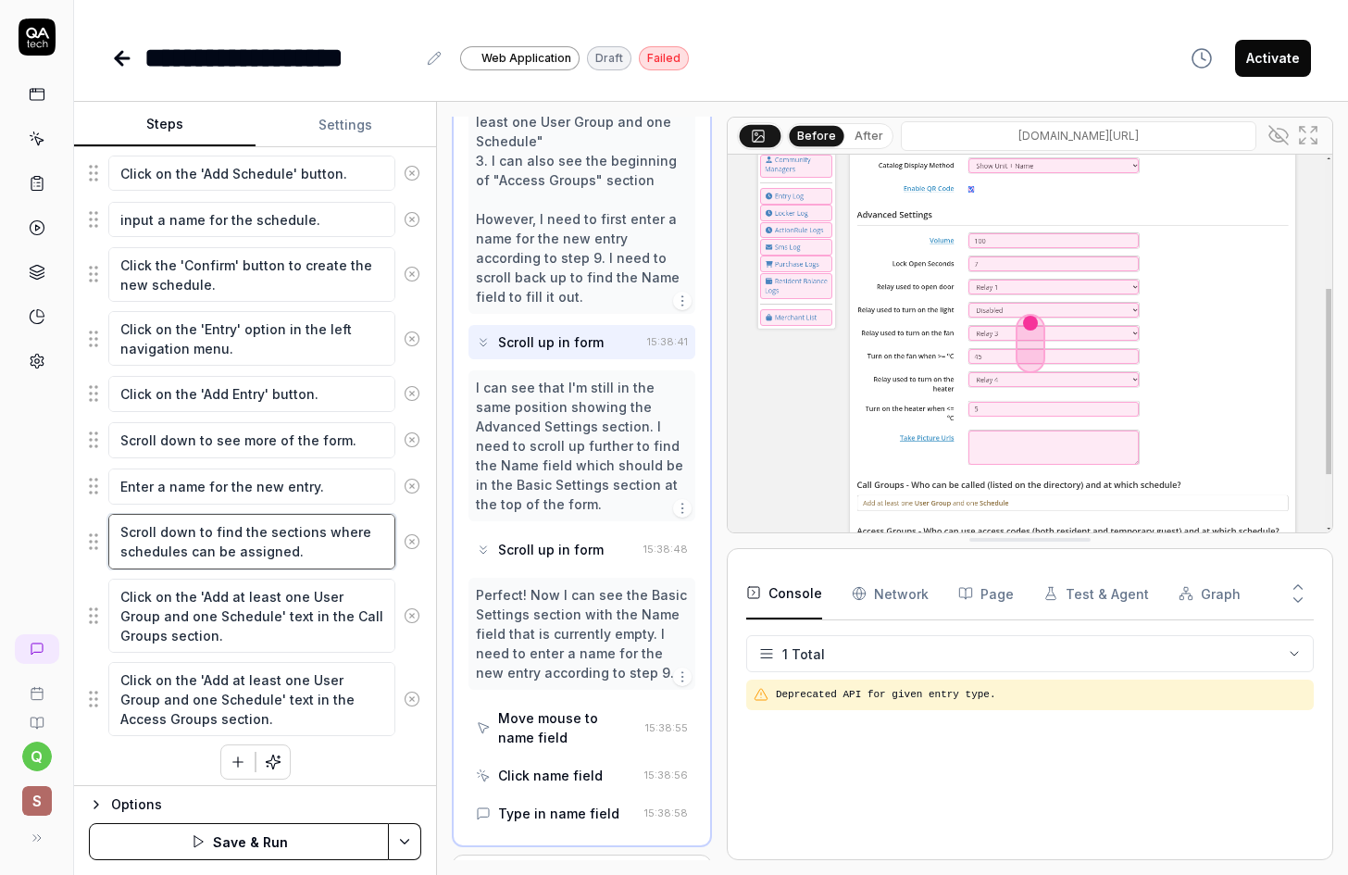
click at [319, 549] on textarea "Scroll down to find the sections where schedules can be assigned." at bounding box center [251, 541] width 287 height 55
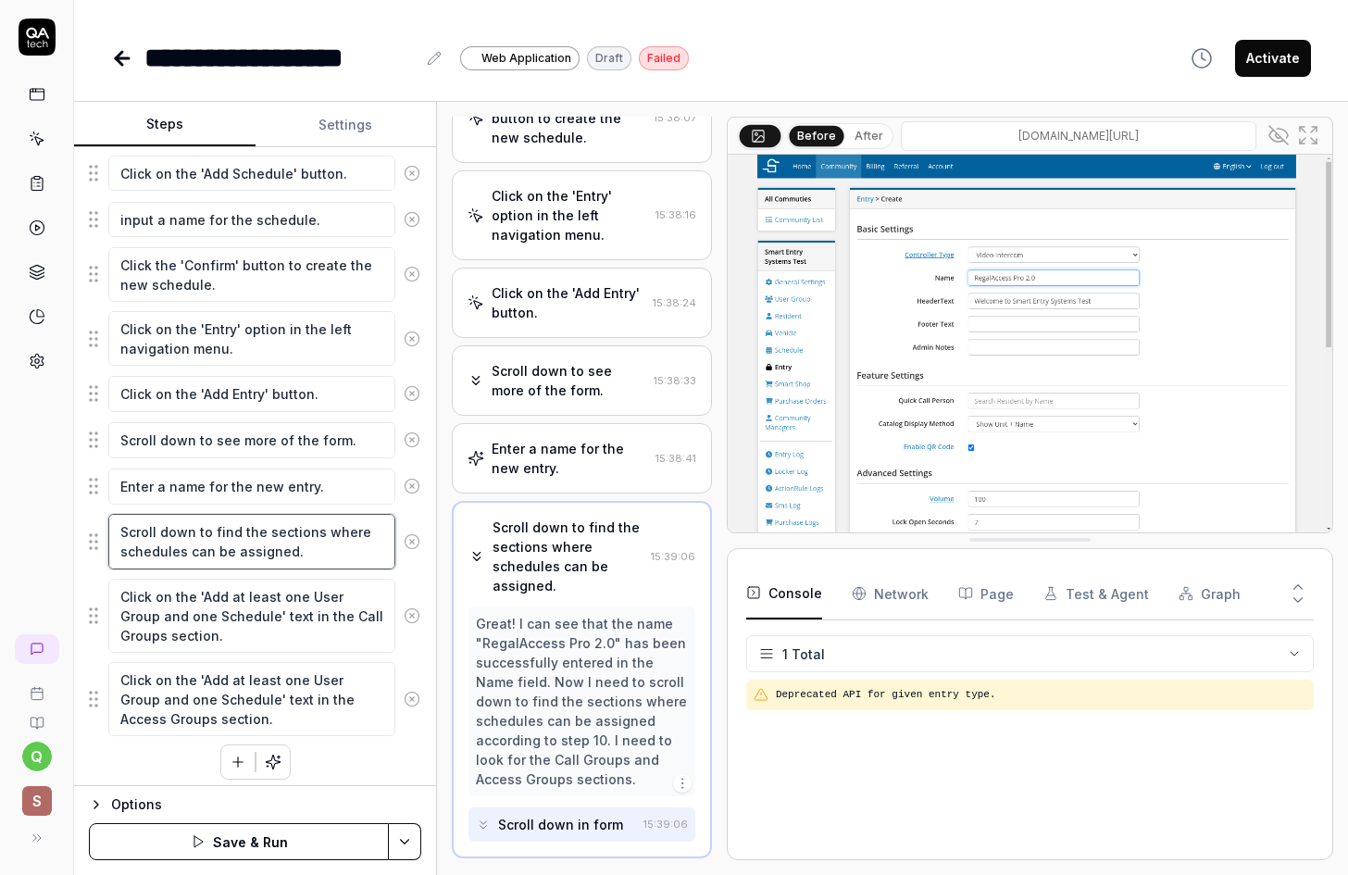
scroll to position [506, 0]
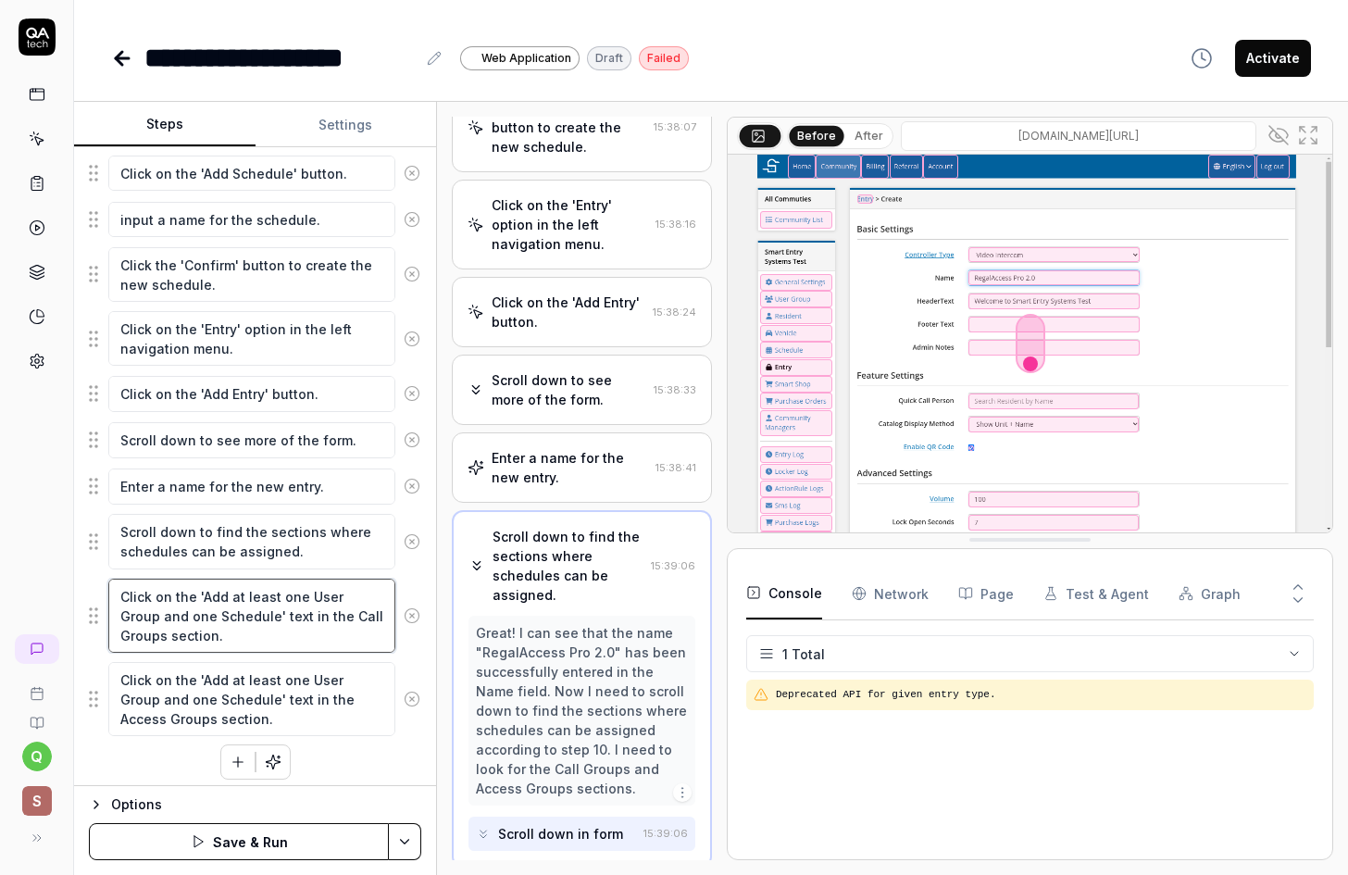
click at [301, 636] on textarea "Click on the 'Add at least one User Group and one Schedule' text in the Call Gr…" at bounding box center [251, 616] width 287 height 74
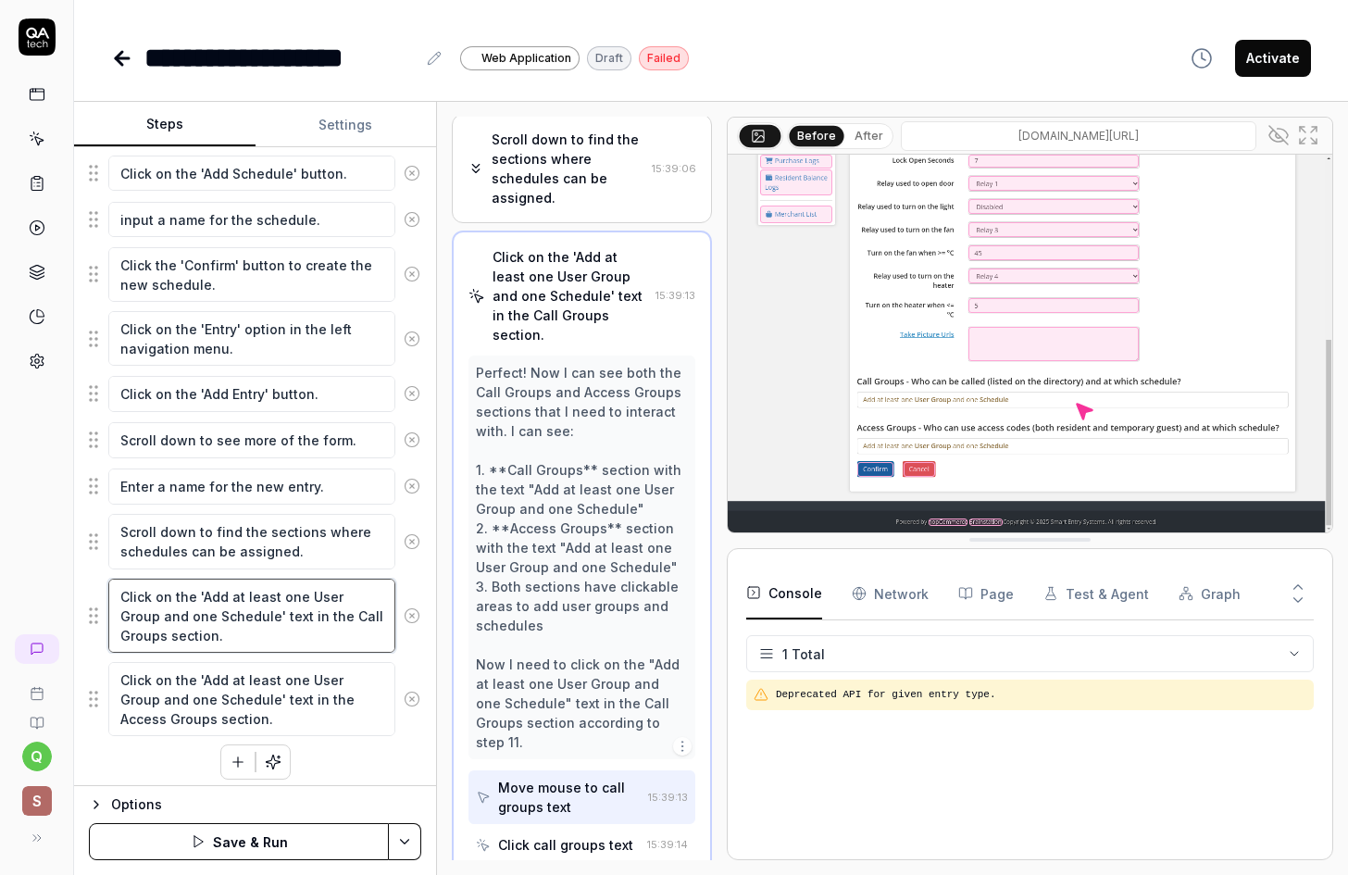
scroll to position [913, 0]
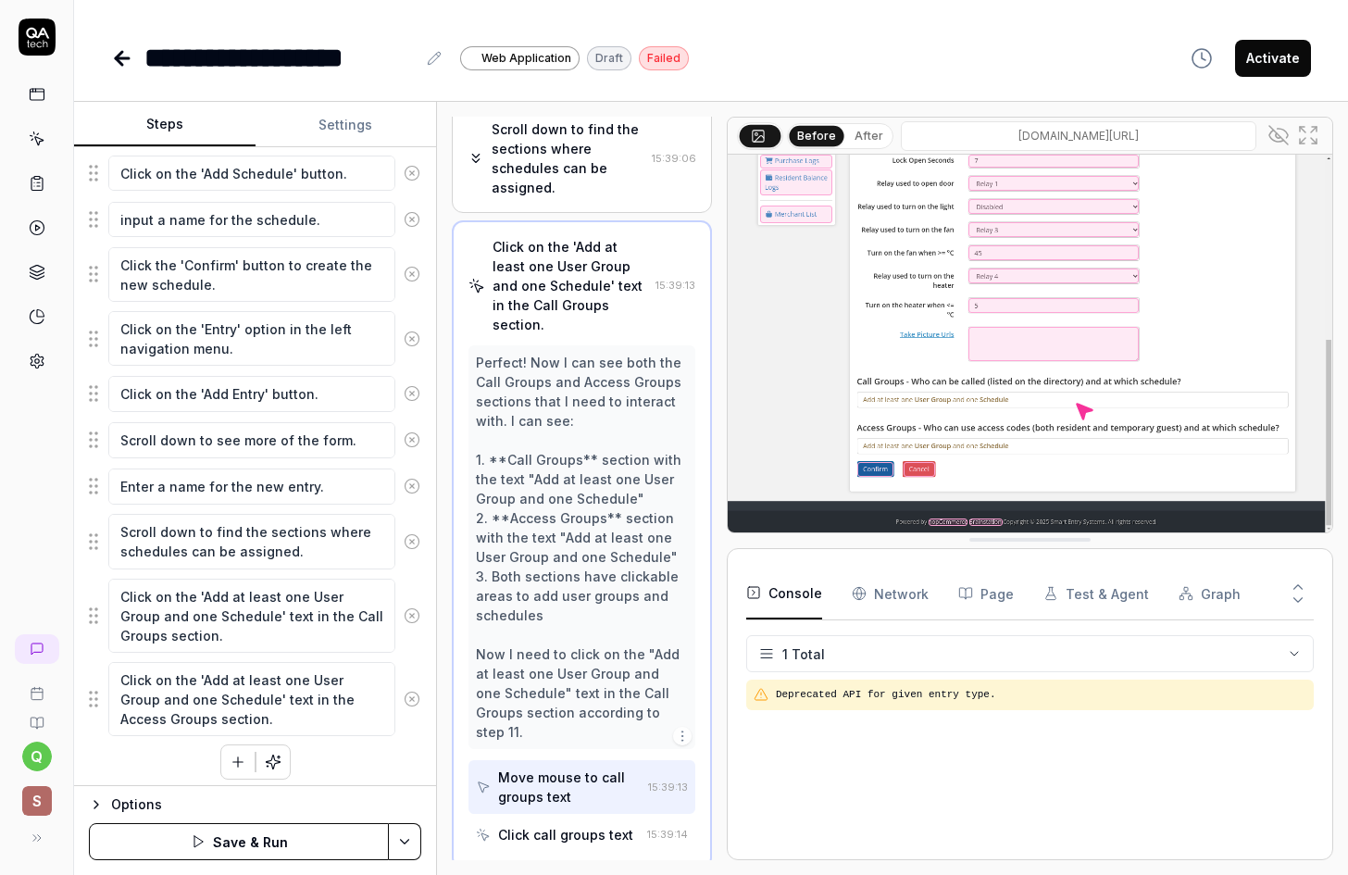
click at [406, 644] on div "Click on the 'Add at least one User Group and one Schedule' text in the Call Gr…" at bounding box center [255, 616] width 332 height 76
click at [295, 541] on textarea "Scroll down to find the sections where schedules can be assigned." at bounding box center [251, 541] width 287 height 55
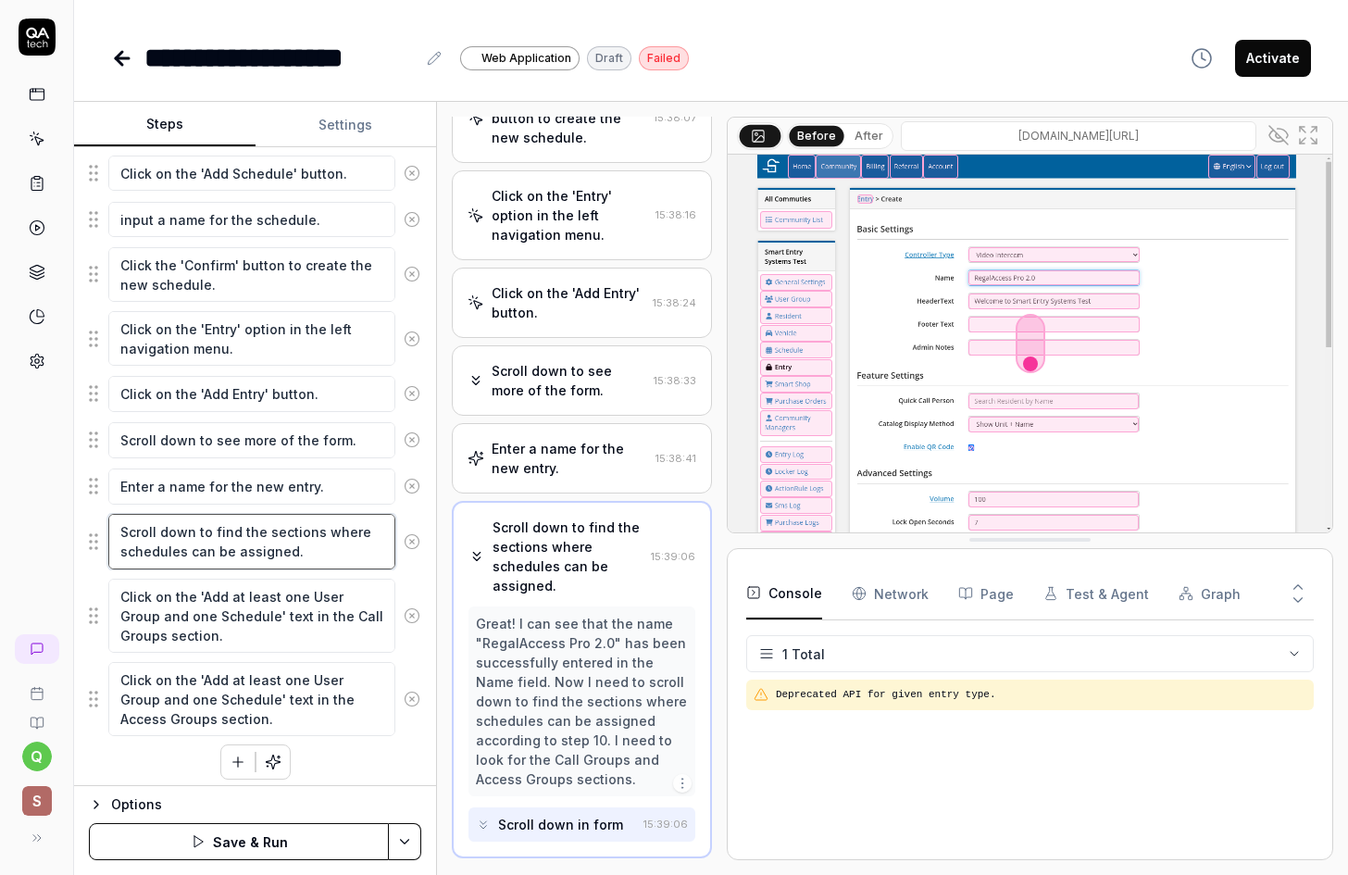
scroll to position [507, 0]
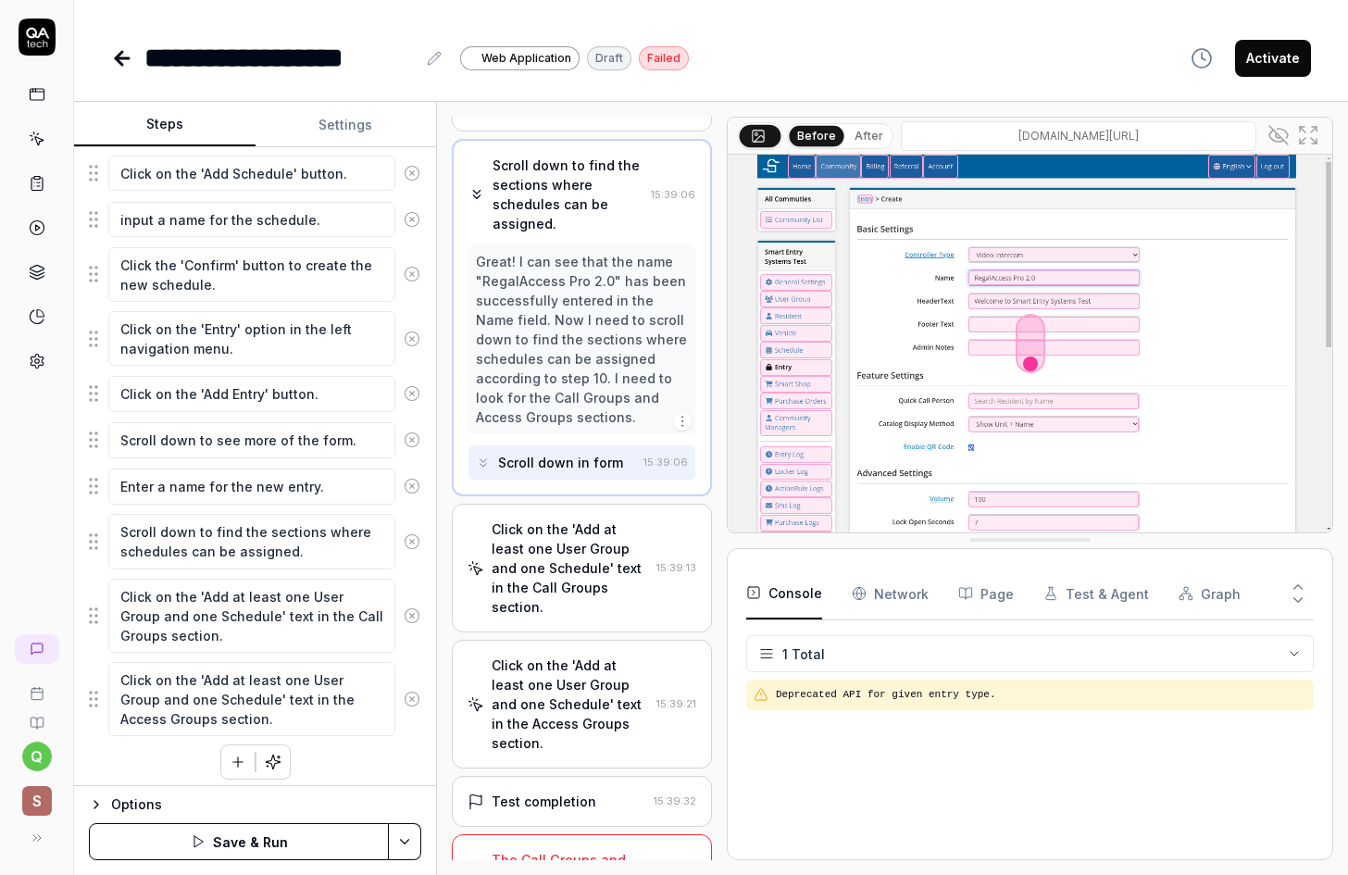
click at [589, 566] on div "Click on the 'Add at least one User Group and one Schedule' text in the Call Gr…" at bounding box center [570, 567] width 157 height 97
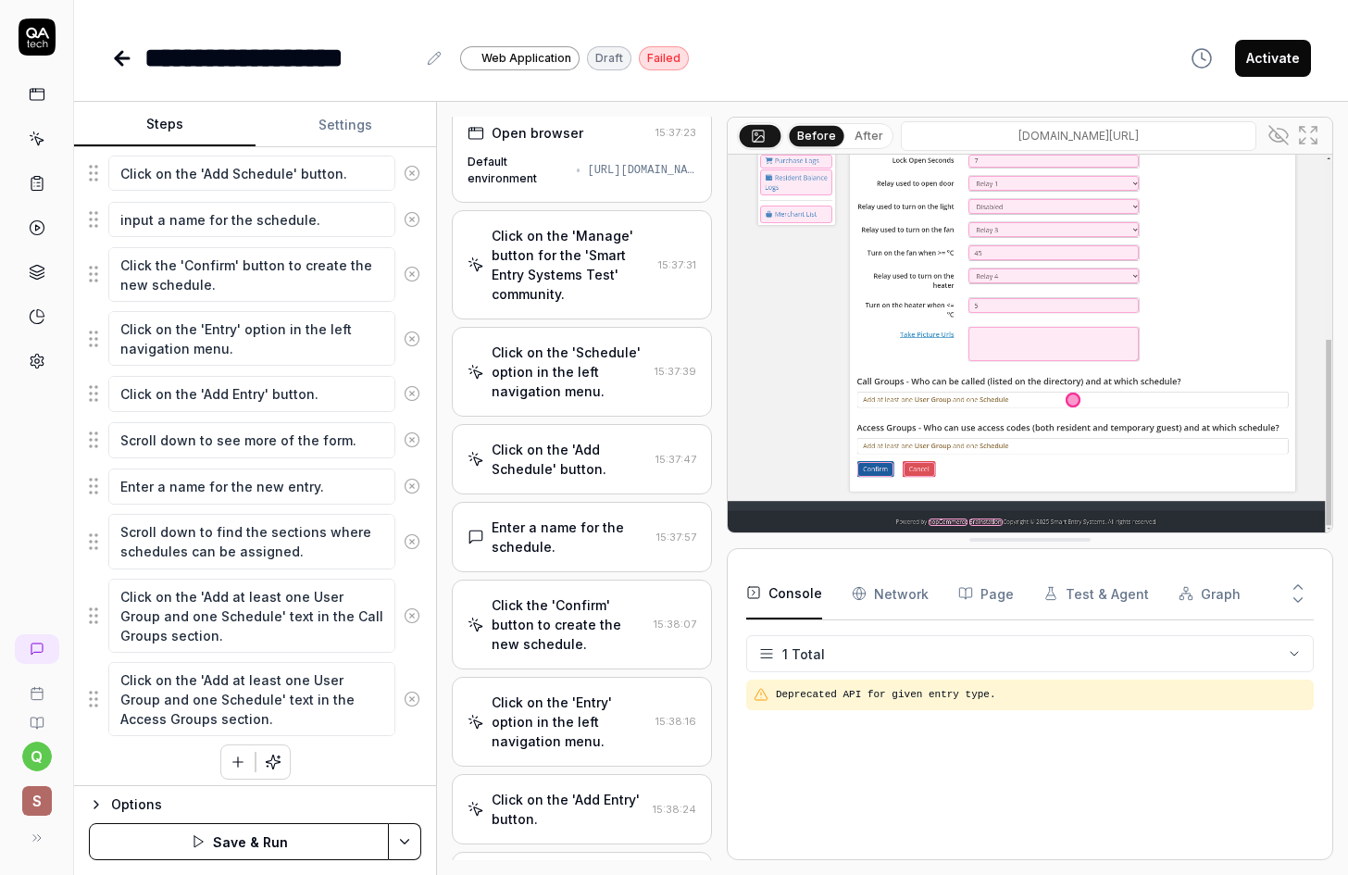
scroll to position [0, 0]
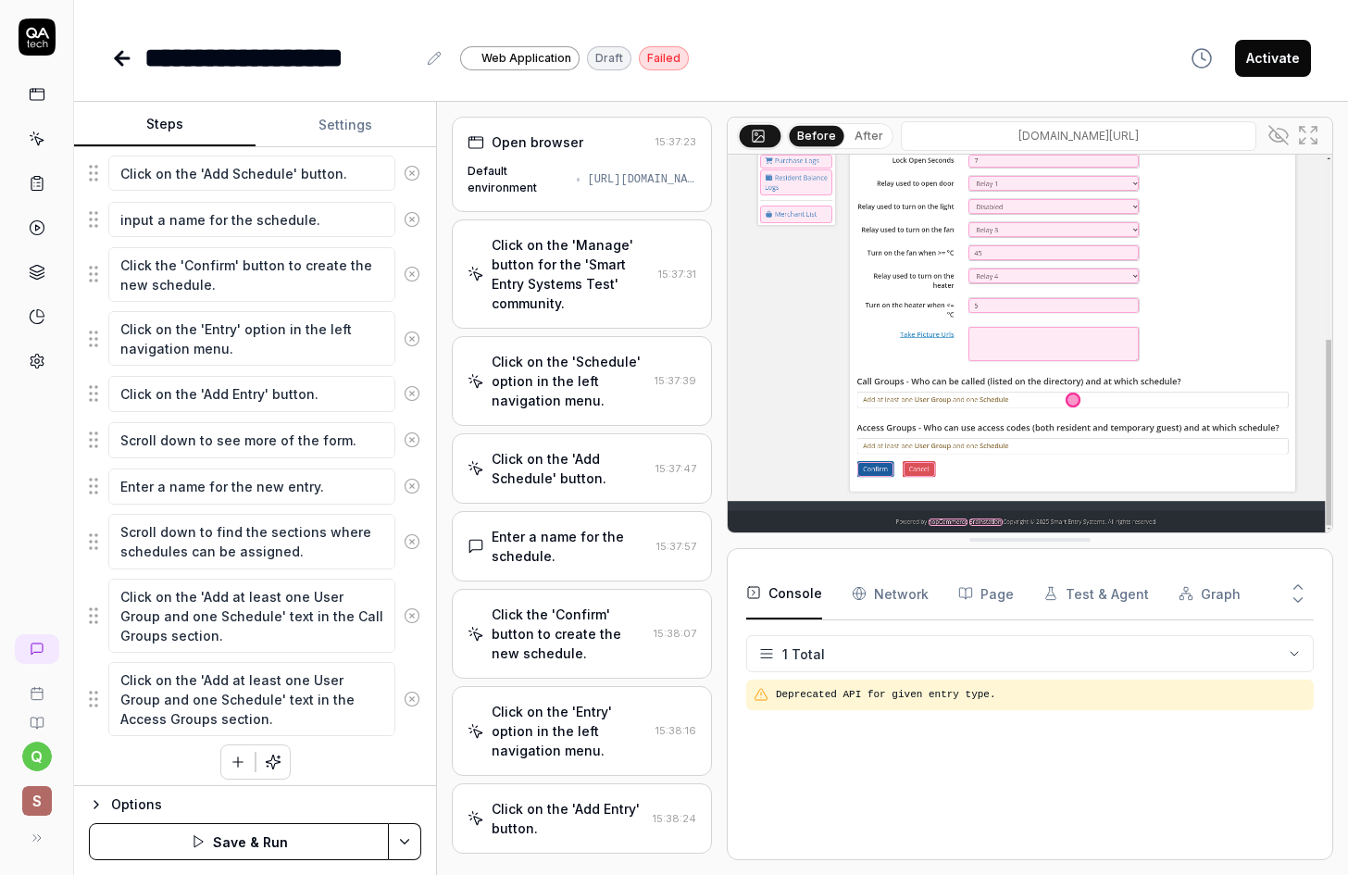
click at [606, 285] on div "Click on the 'Manage' button for the 'Smart Entry Systems Test' community." at bounding box center [571, 274] width 159 height 78
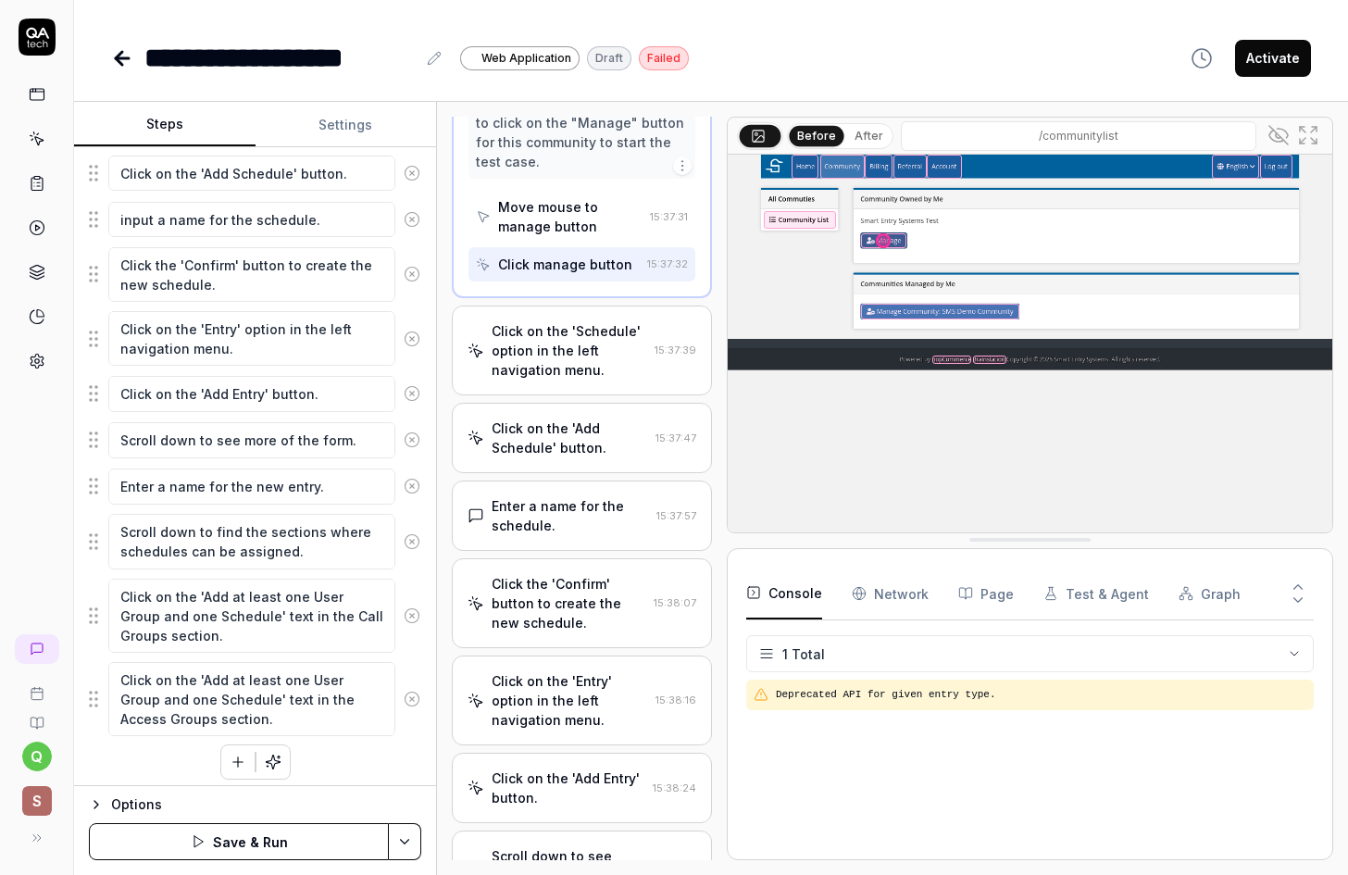
click at [589, 375] on div "Click on the 'Schedule' option in the left navigation menu." at bounding box center [570, 350] width 156 height 58
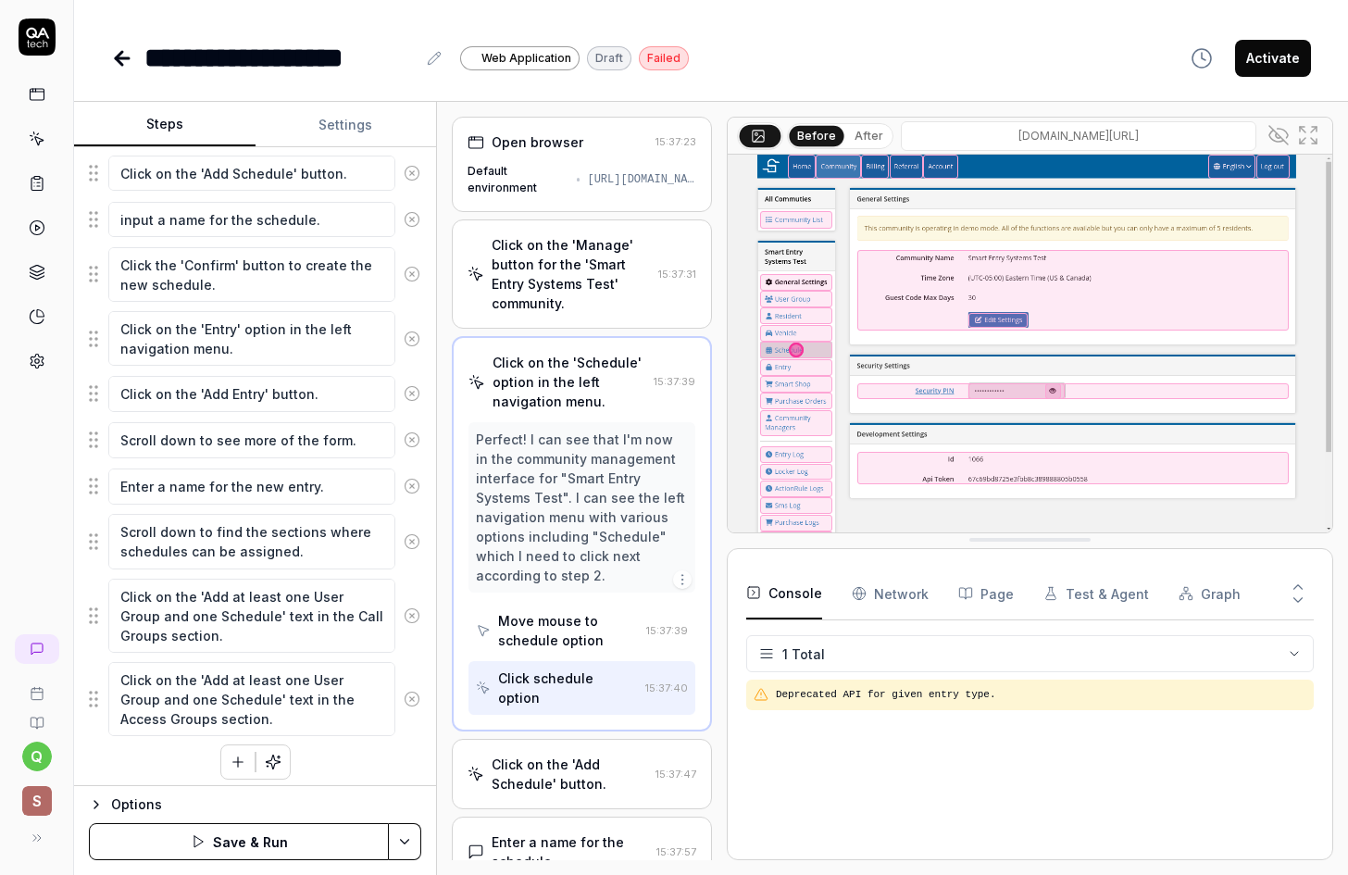
click at [581, 549] on div "Perfect! I can see that I'm now in the community management interface for "Smar…" at bounding box center [582, 508] width 212 height 156
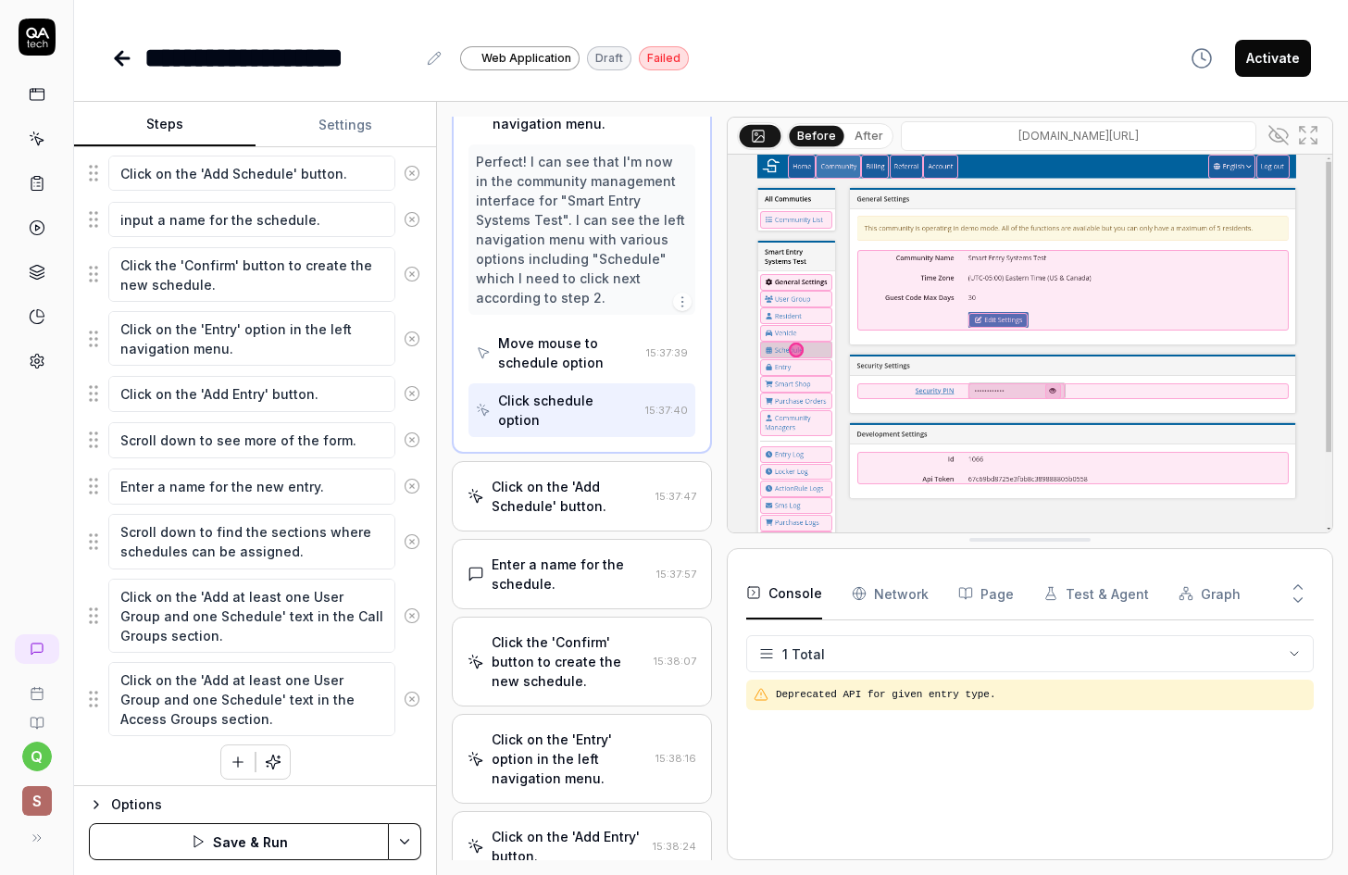
click at [583, 516] on div "Click on the 'Add Schedule' button." at bounding box center [570, 496] width 156 height 39
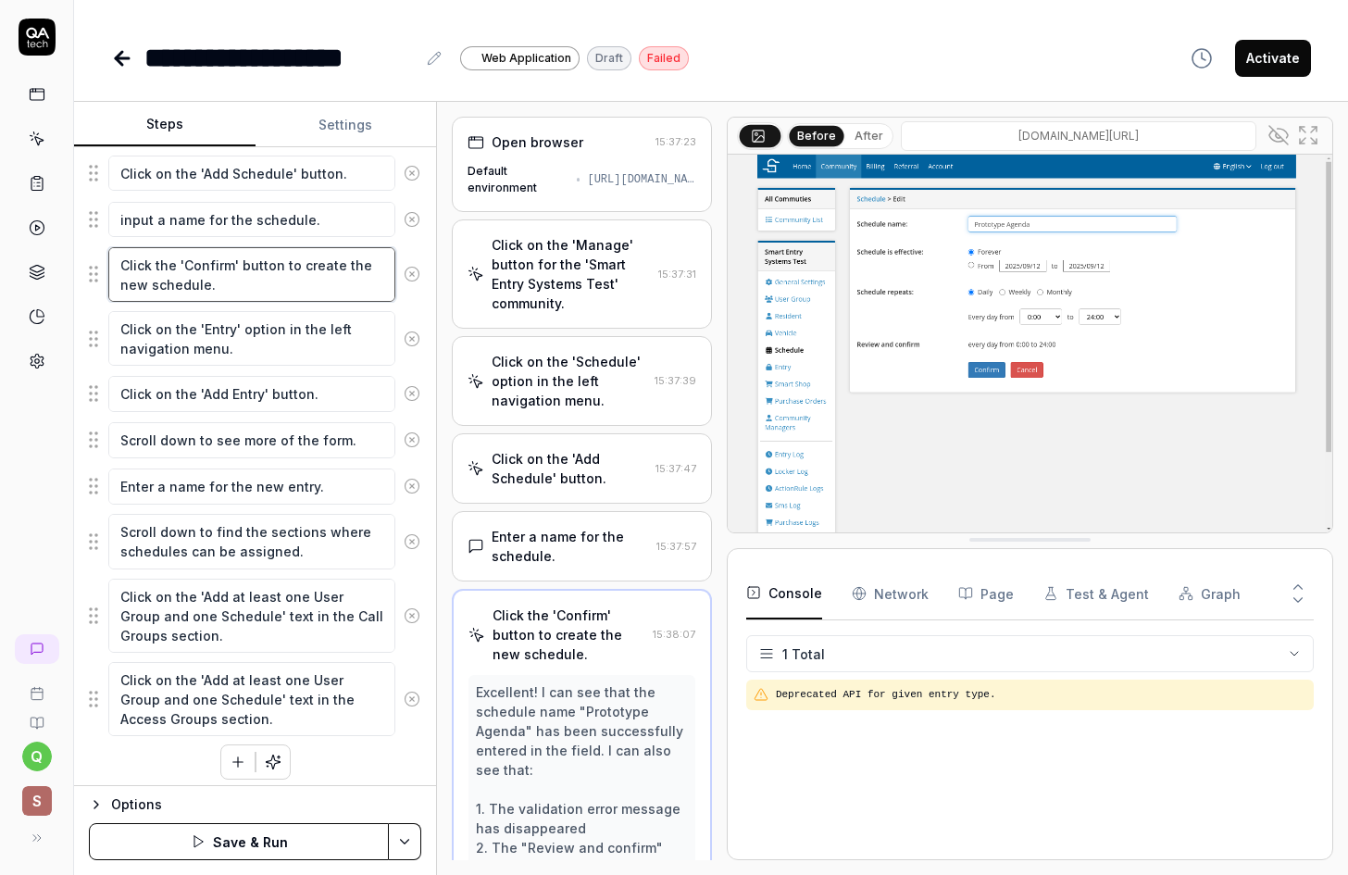
click at [261, 260] on textarea "Click the 'Confirm' button to create the new schedule." at bounding box center [251, 274] width 287 height 55
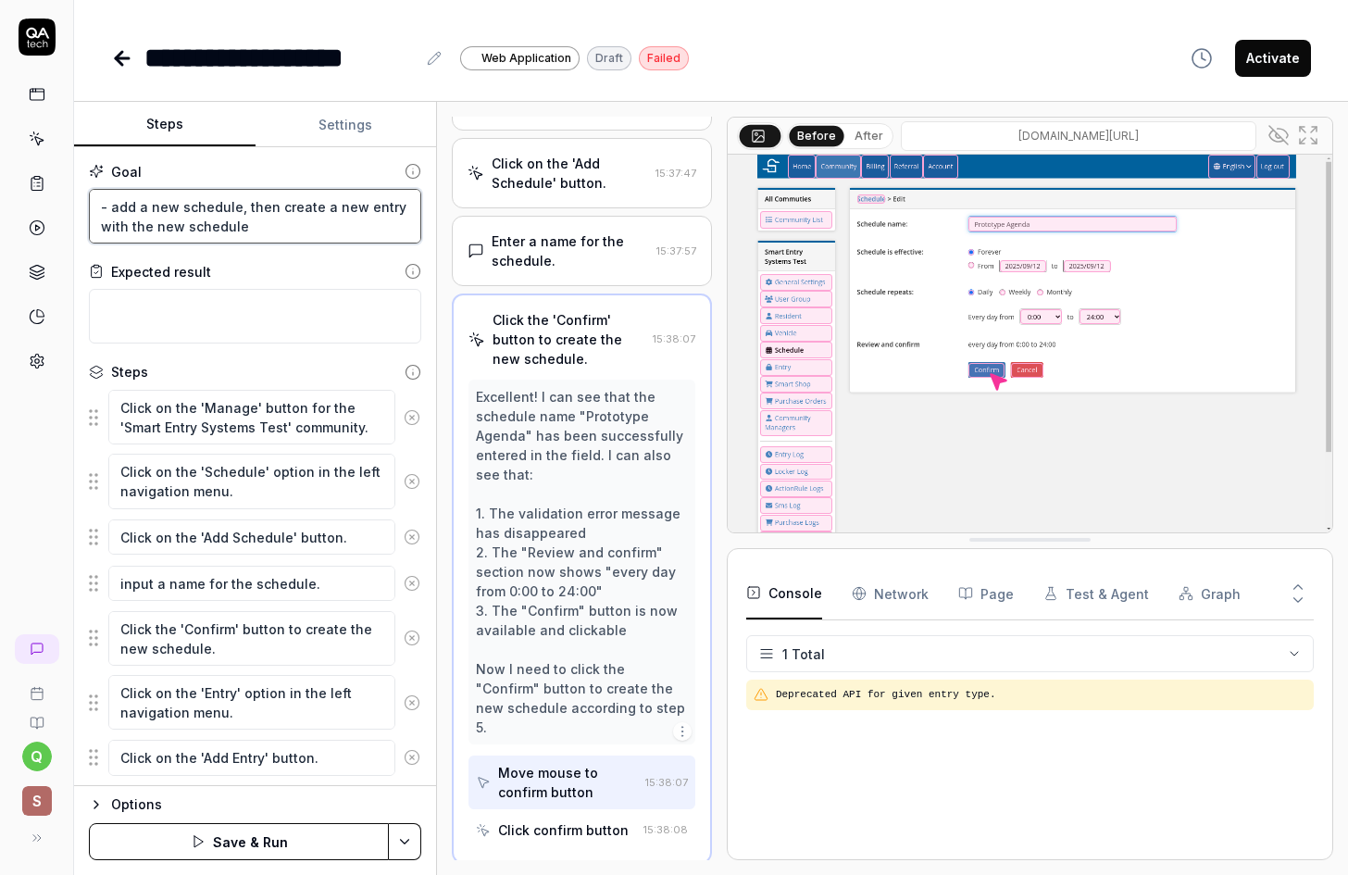
click at [312, 227] on textarea "- add a new schedule, then create a new entry with the new schedule" at bounding box center [255, 216] width 332 height 55
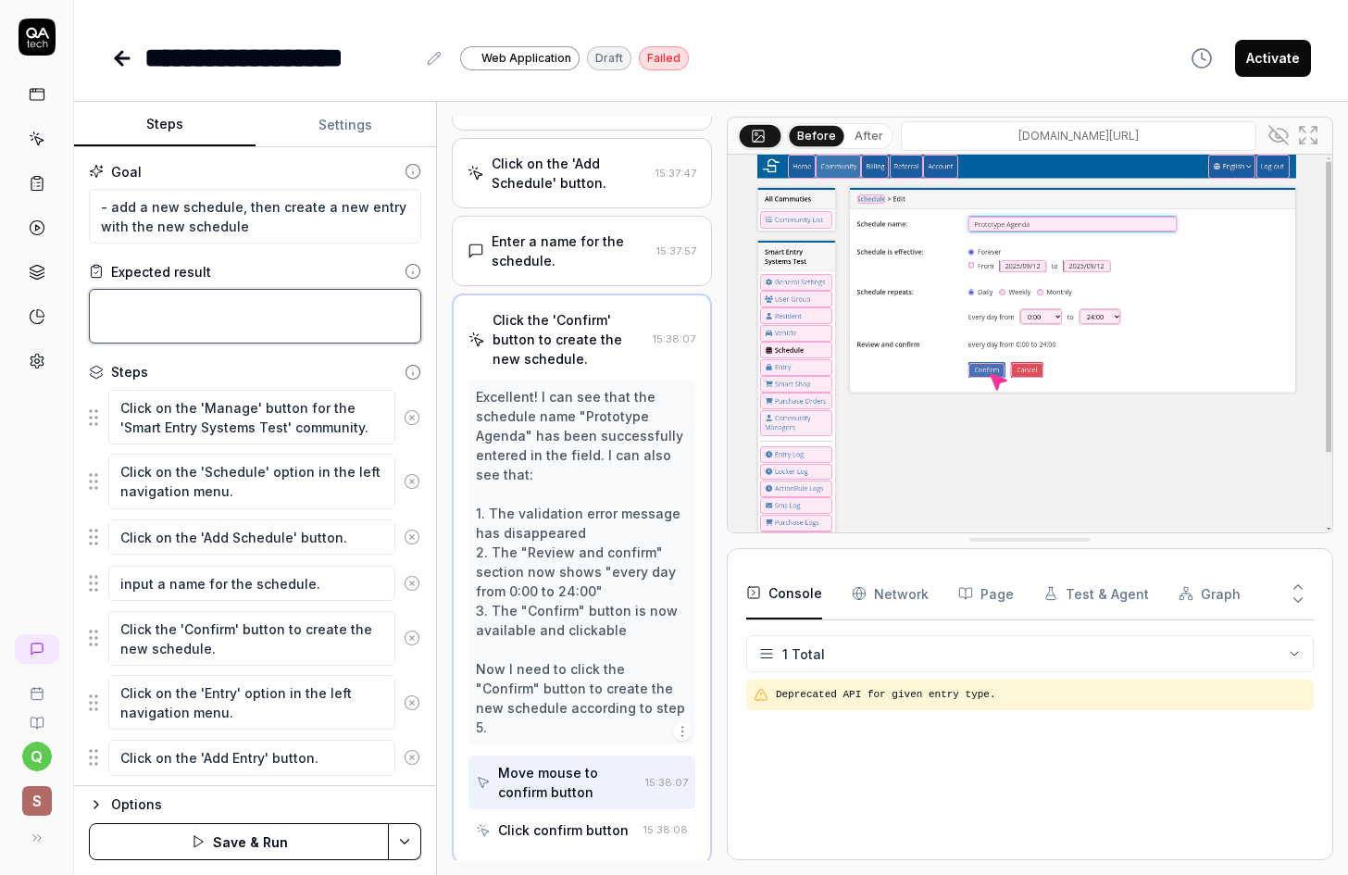
click at [307, 318] on textarea at bounding box center [255, 316] width 332 height 55
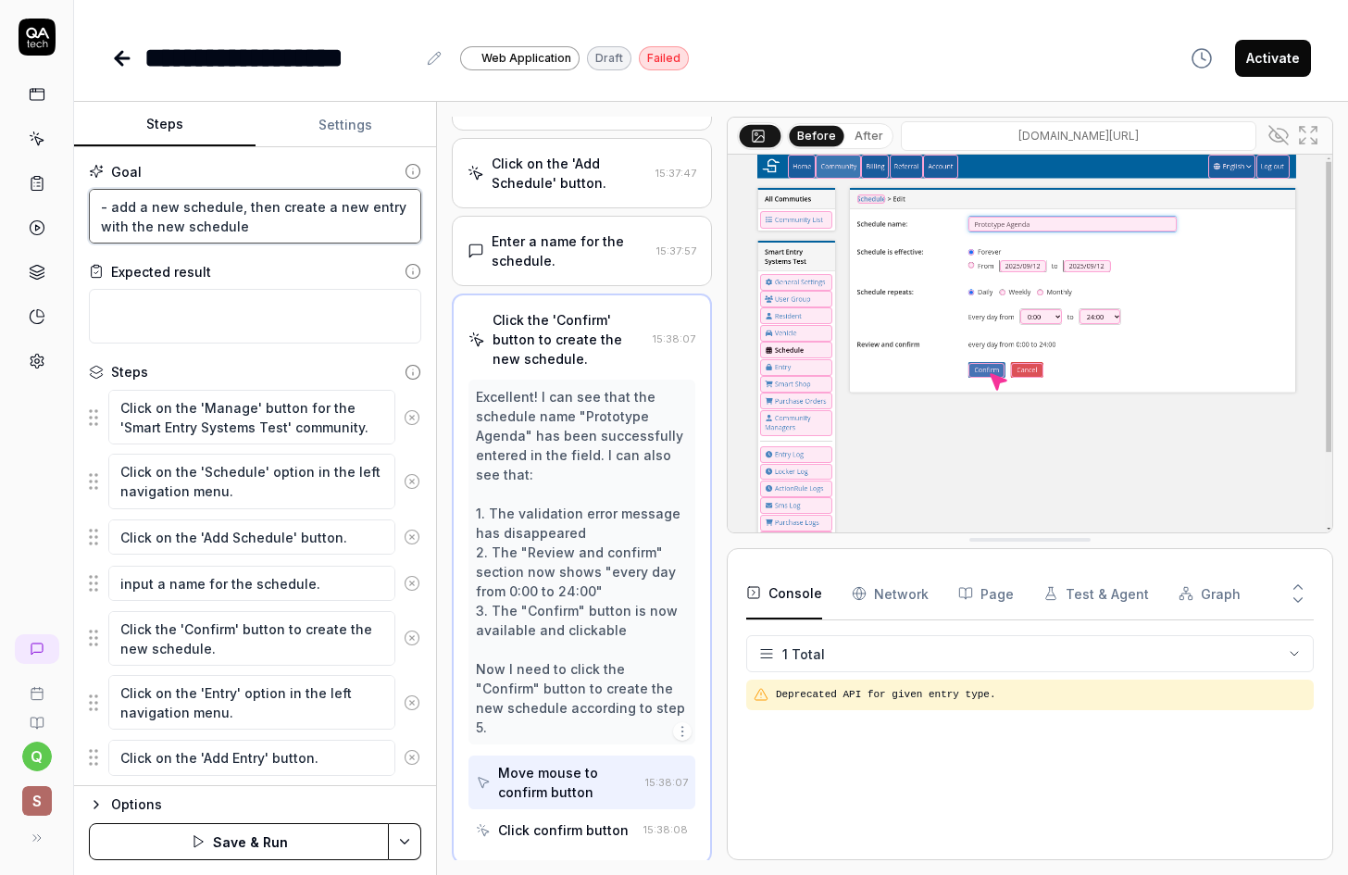
click at [294, 227] on textarea "- add a new schedule, then create a new entry with the new schedule" at bounding box center [255, 216] width 332 height 55
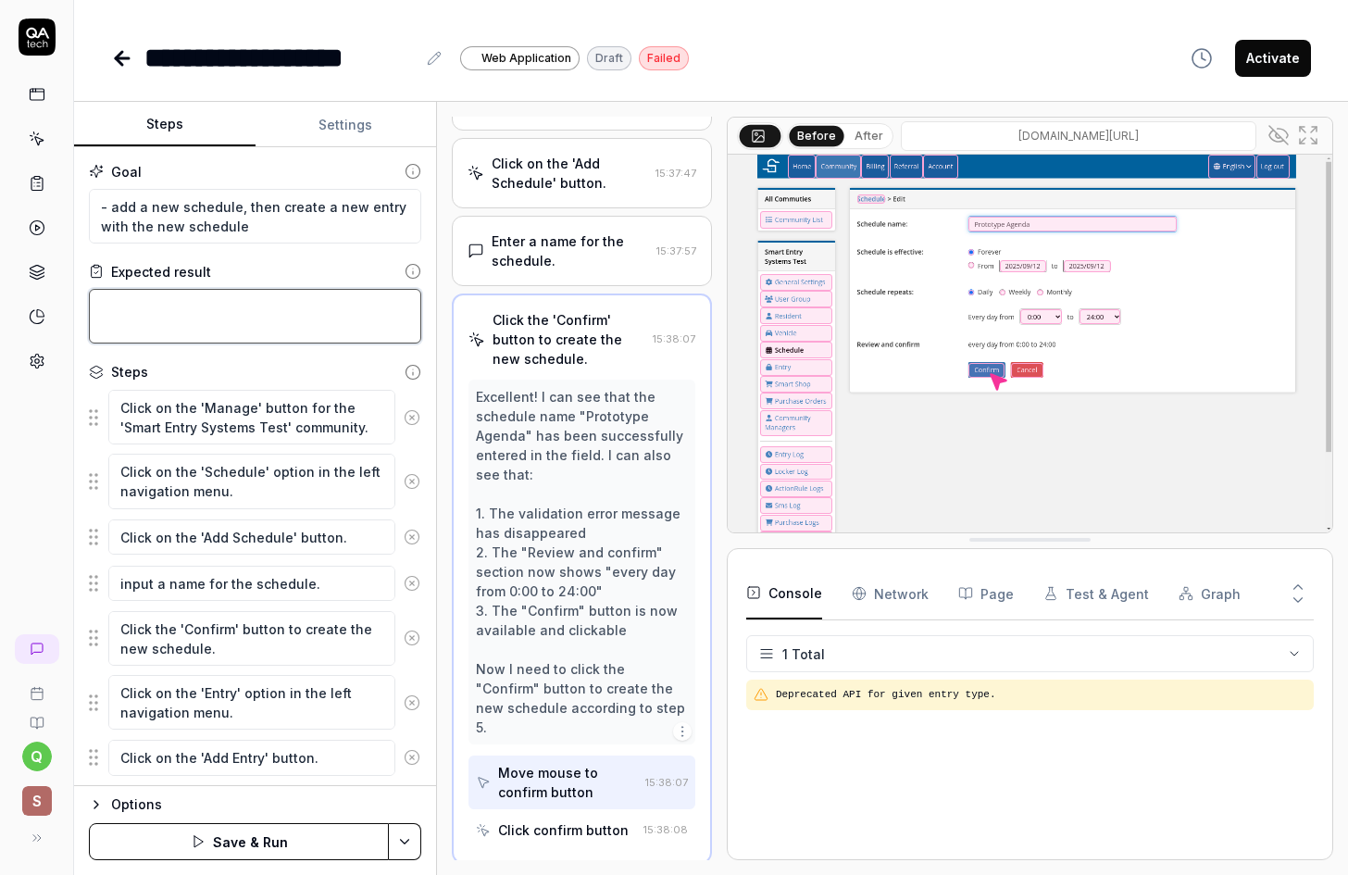
click at [303, 323] on textarea at bounding box center [255, 316] width 332 height 55
type textarea "*"
click at [124, 58] on icon at bounding box center [122, 58] width 13 height 0
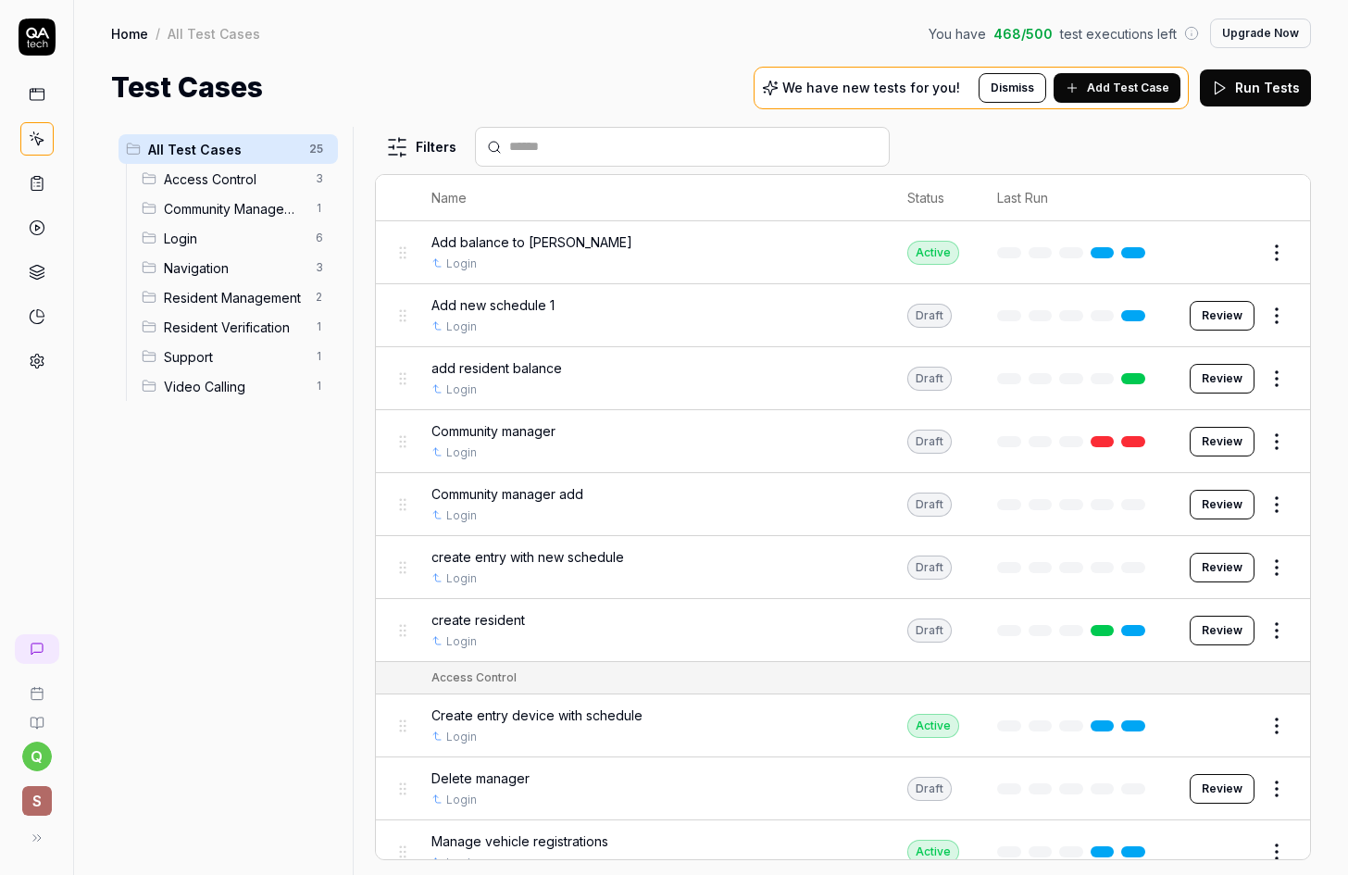
click at [1140, 84] on span "Add Test Case" at bounding box center [1128, 88] width 82 height 17
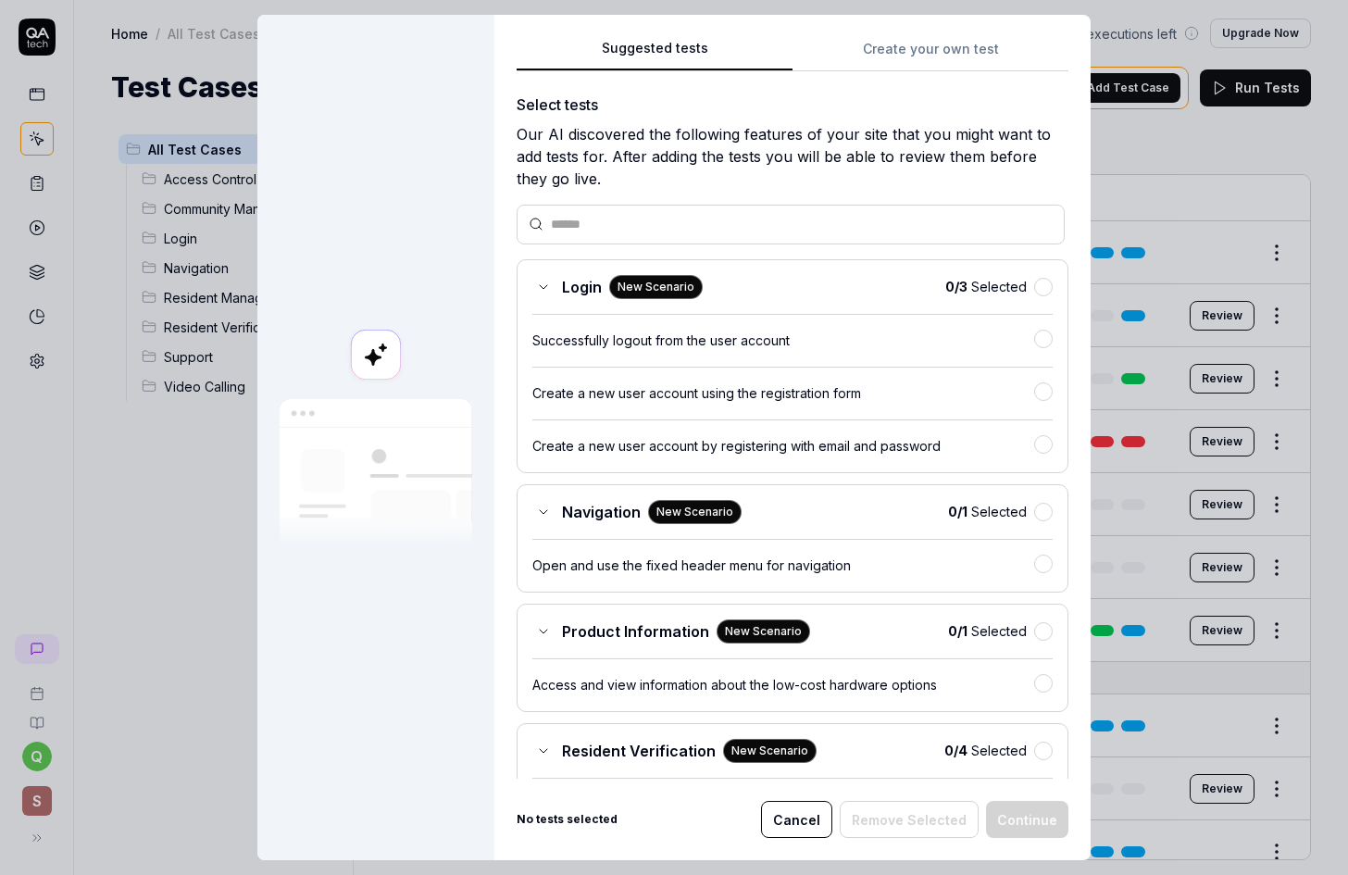
click at [919, 50] on button "Create your own test" at bounding box center [931, 54] width 276 height 33
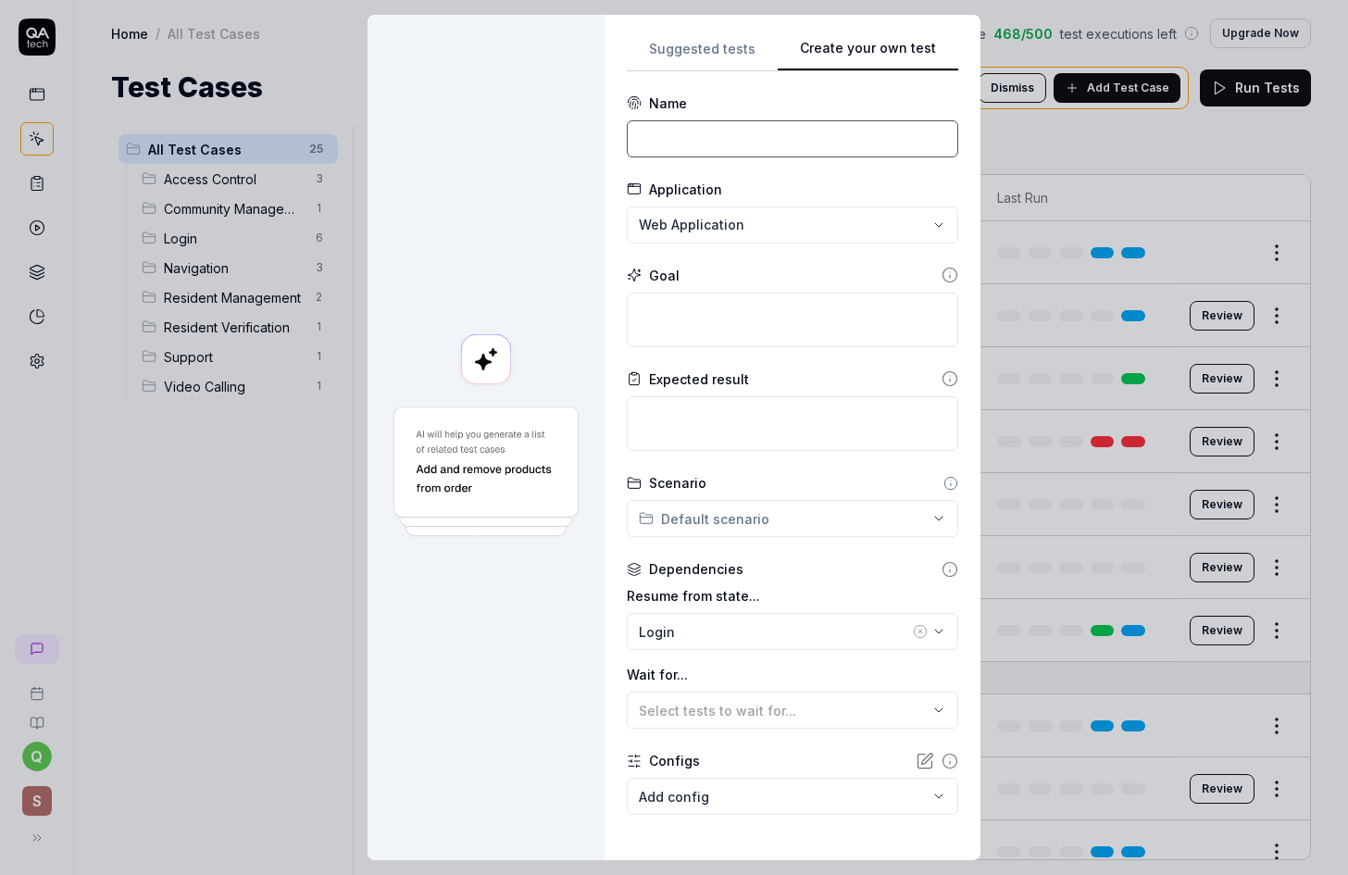
click at [713, 140] on input at bounding box center [792, 138] width 331 height 37
click at [971, 197] on div "**********" at bounding box center [793, 437] width 376 height 845
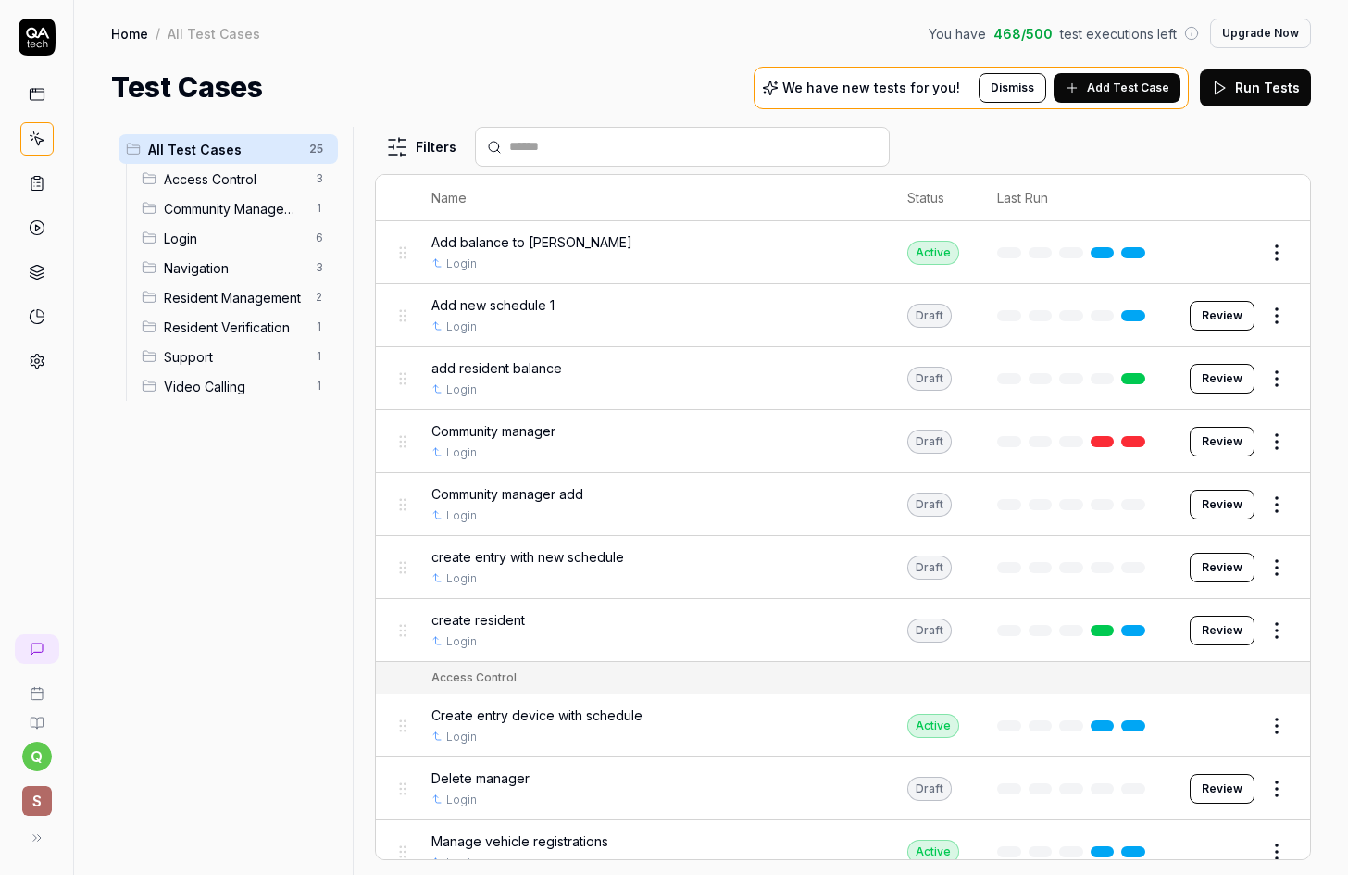
click at [1124, 86] on span "Add Test Case" at bounding box center [1128, 88] width 82 height 17
